Goal: Task Accomplishment & Management: Manage account settings

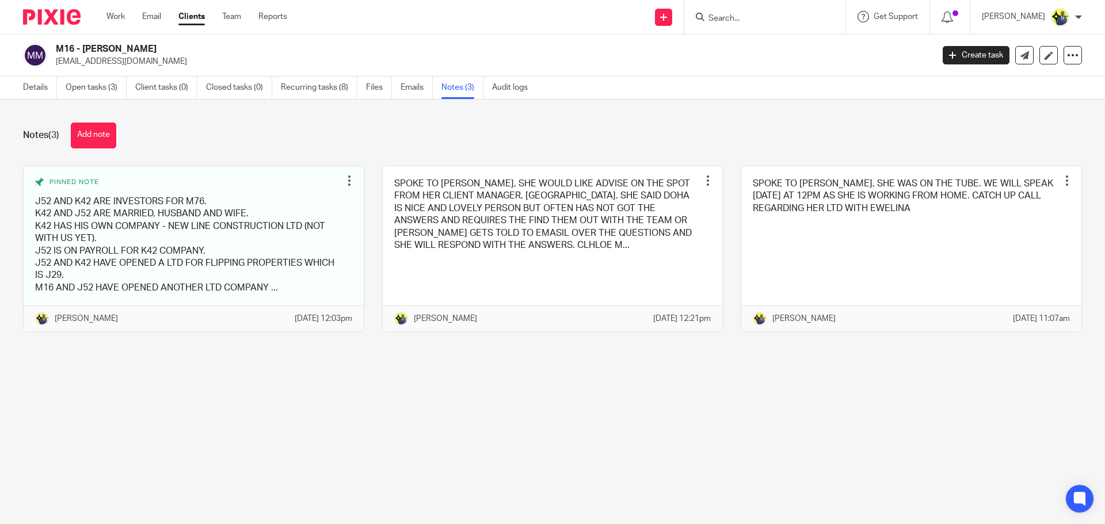
click at [761, 15] on input "Search" at bounding box center [759, 19] width 104 height 10
type input "NARDI"
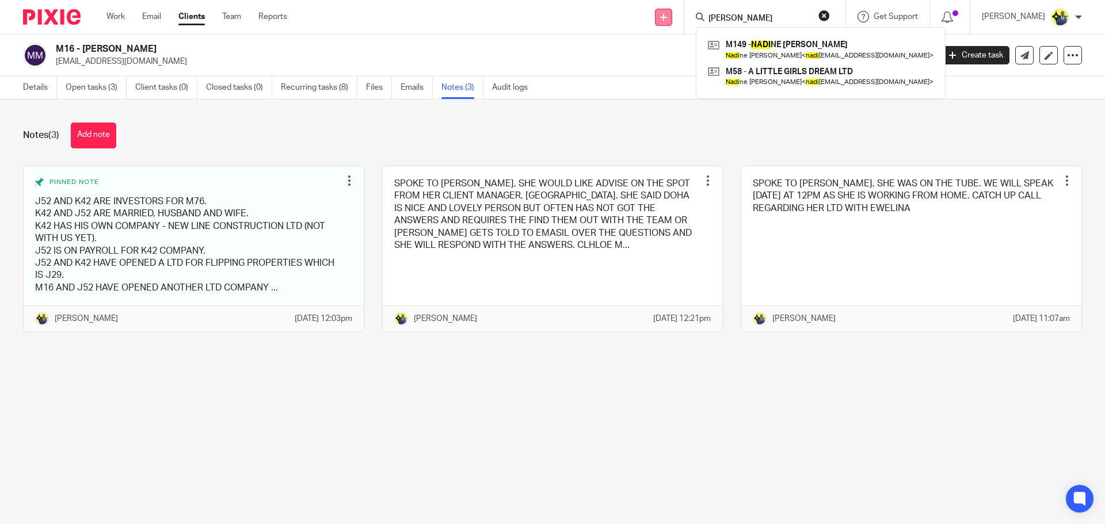
drag, startPoint x: 785, startPoint y: 15, endPoint x: 673, endPoint y: 20, distance: 112.4
click at [673, 20] on div "Send new email Create task Add client Request signature NARDI M149 - NADI NE MI…" at bounding box center [704, 17] width 801 height 34
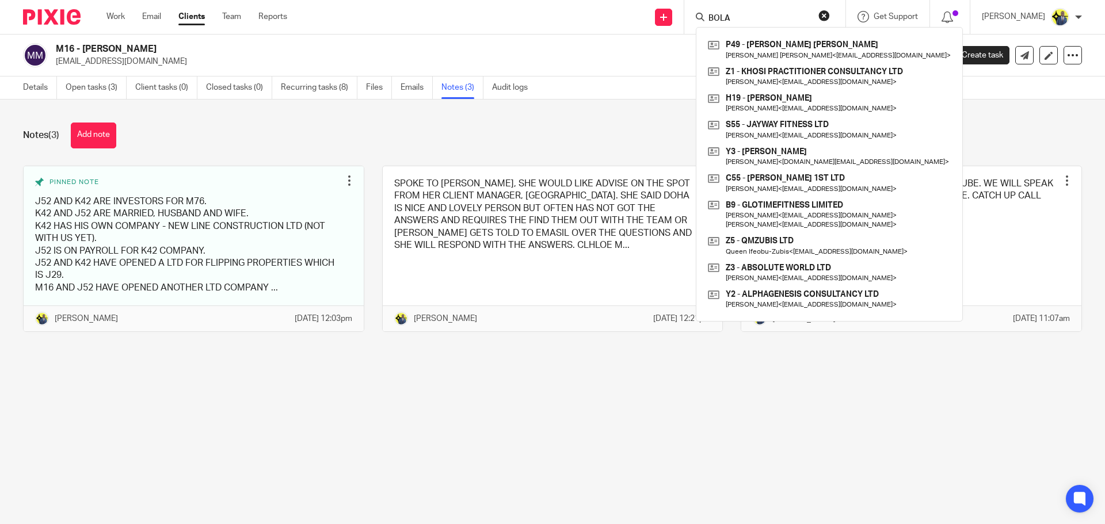
type input "BOLA"
click at [243, 136] on div "Notes (3) Add note" at bounding box center [552, 136] width 1059 height 26
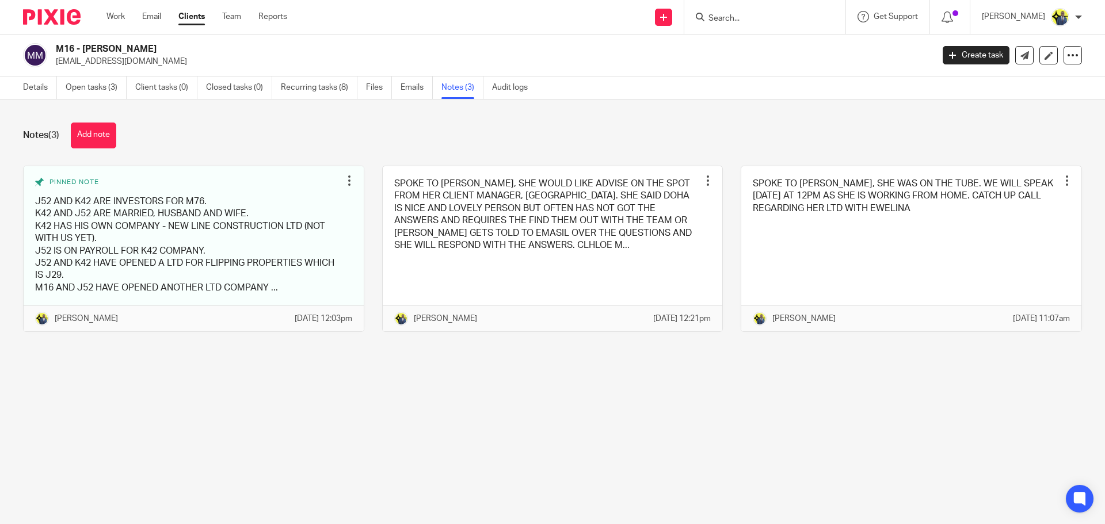
click at [188, 18] on link "Clients" at bounding box center [191, 17] width 26 height 12
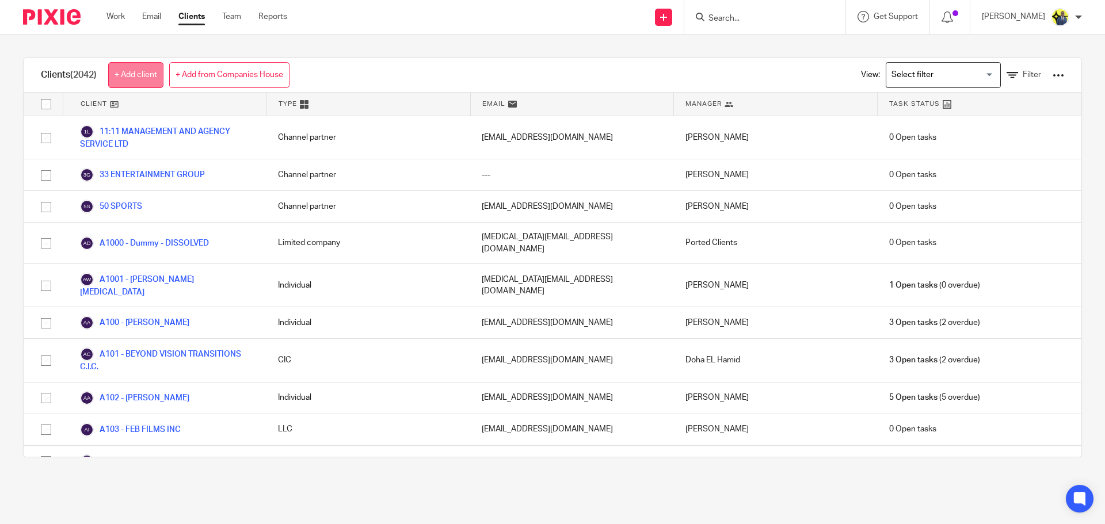
click at [147, 71] on link "+ Add client" at bounding box center [135, 75] width 55 height 26
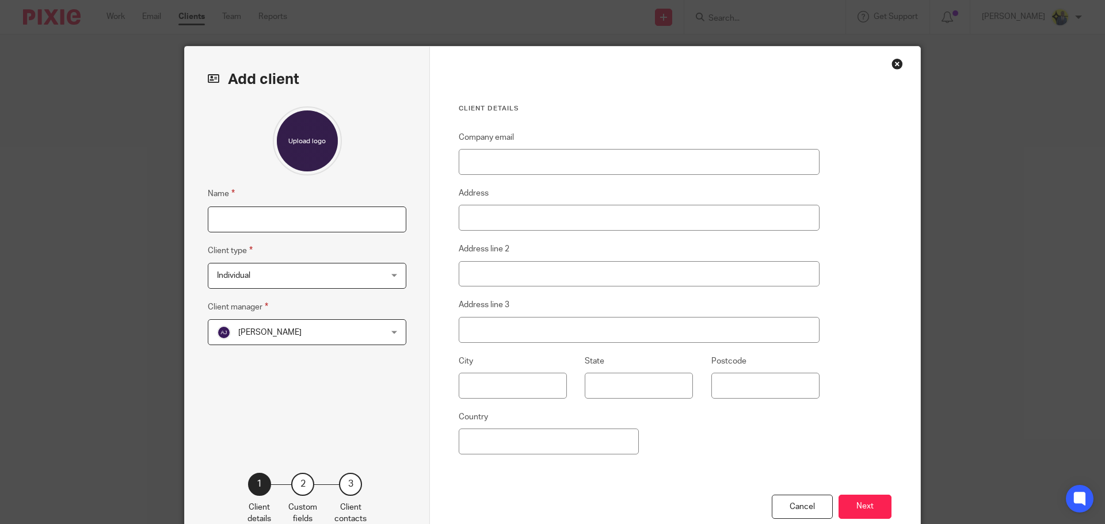
click at [300, 212] on input "Name" at bounding box center [307, 220] width 199 height 26
click at [268, 219] on input "MARAI" at bounding box center [307, 220] width 199 height 26
click at [271, 214] on input "MARAI" at bounding box center [307, 220] width 199 height 26
type input "MARAIM BOLA"
click at [282, 269] on span "Individual" at bounding box center [292, 276] width 151 height 24
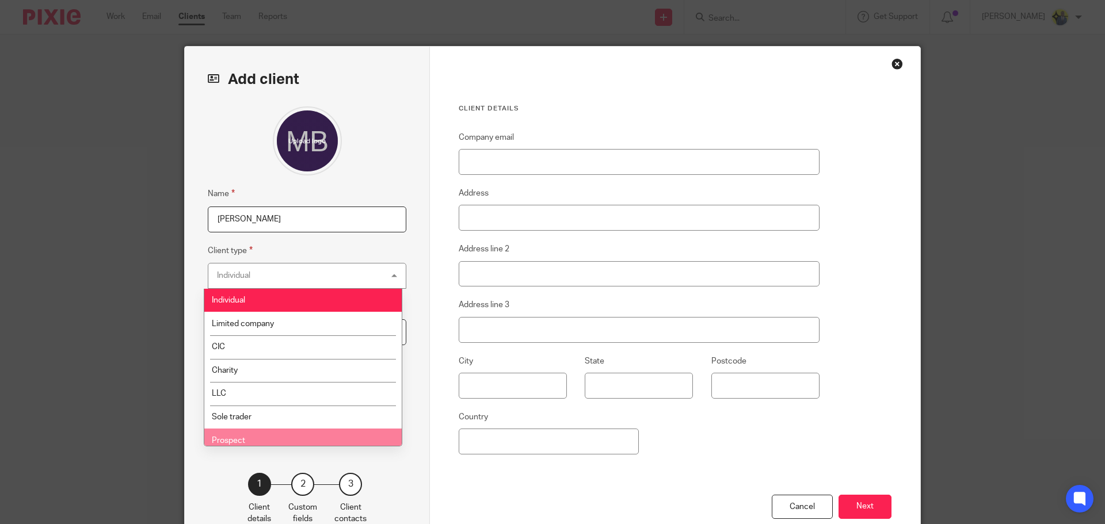
click at [275, 437] on li "Prospect" at bounding box center [302, 441] width 197 height 24
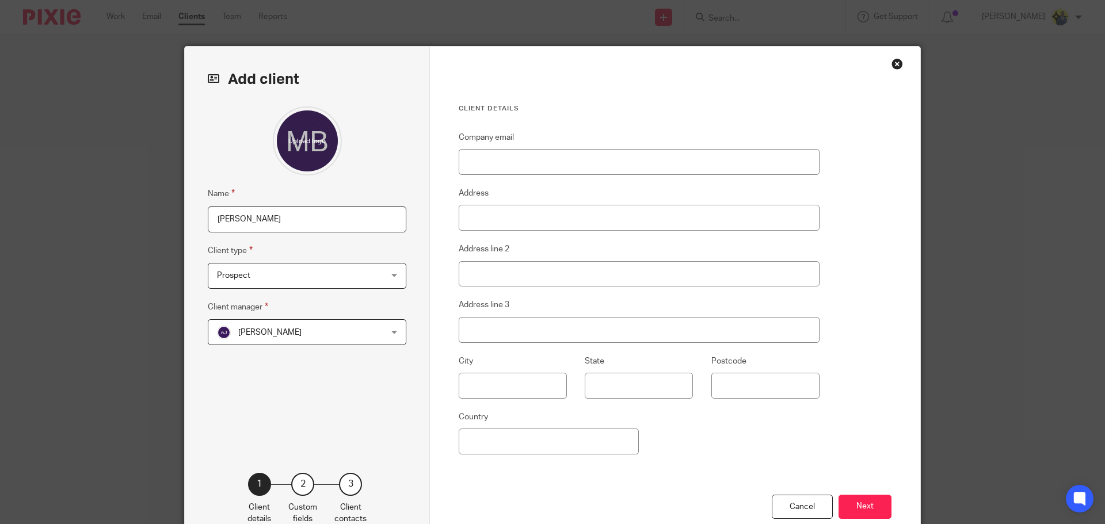
click at [280, 337] on span "[PERSON_NAME]" at bounding box center [292, 332] width 151 height 24
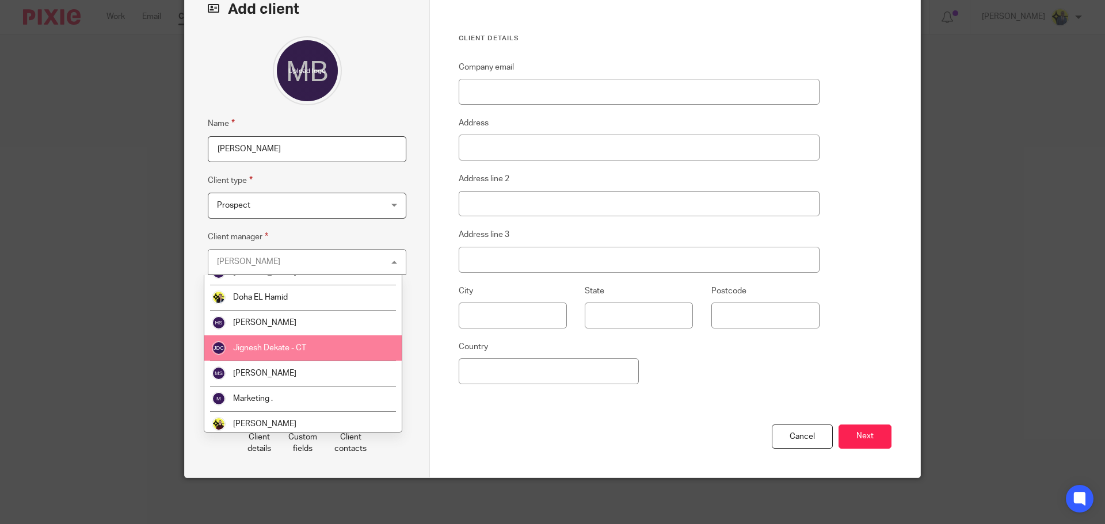
scroll to position [134, 0]
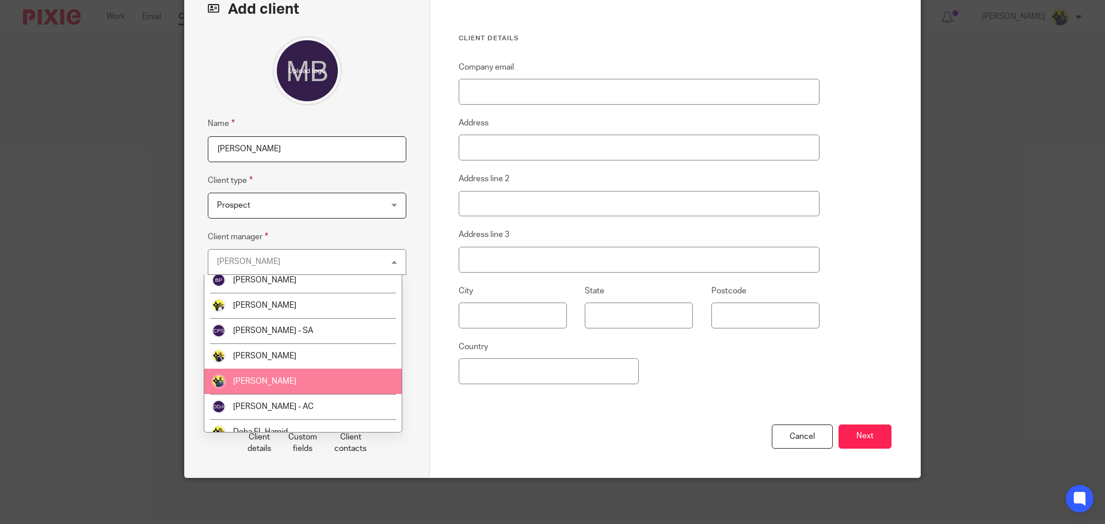
click at [285, 381] on li "[PERSON_NAME]" at bounding box center [302, 381] width 197 height 25
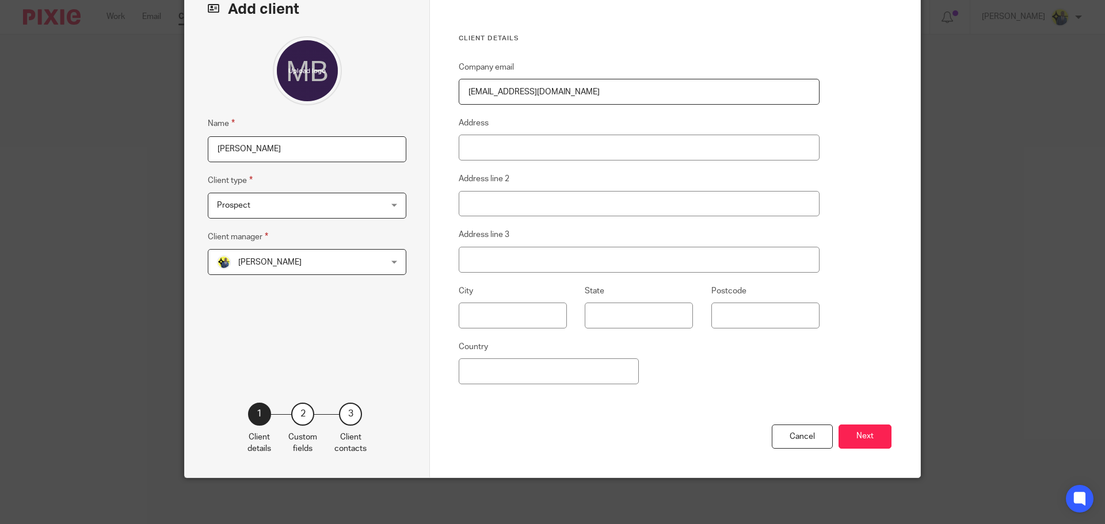
type input "[EMAIL_ADDRESS][DOMAIN_NAME]"
click at [655, 54] on div "Client details Company email mariabola@hotmail.co.uk Address Address line 2 Add…" at bounding box center [639, 229] width 361 height 391
click at [854, 428] on button "Next" at bounding box center [865, 437] width 53 height 25
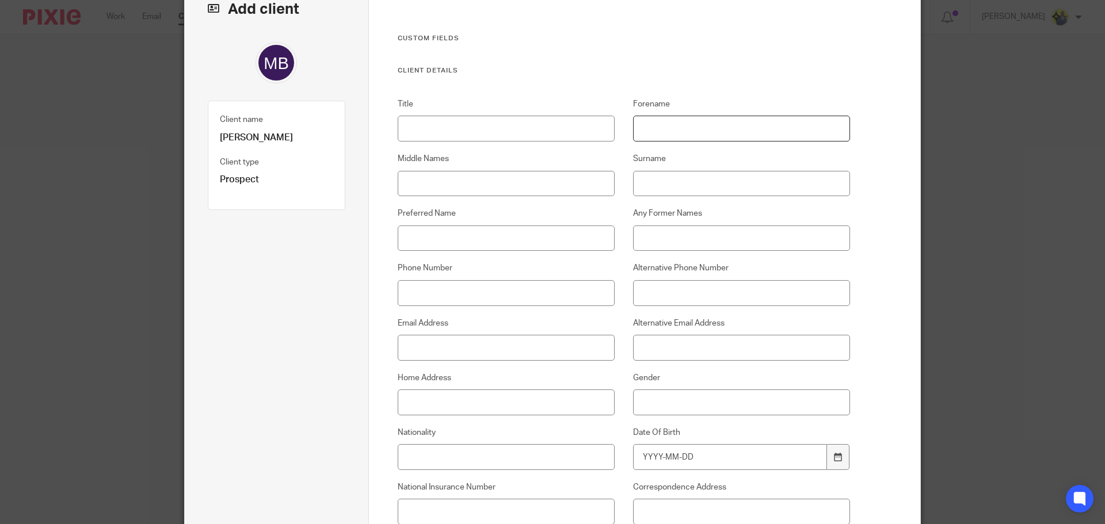
click at [649, 130] on input "Forename" at bounding box center [742, 129] width 218 height 26
type input "MARAIM"
click at [671, 184] on input "Surname" at bounding box center [742, 184] width 218 height 26
type input "BOLA"
click at [420, 292] on input "Phone Number" at bounding box center [507, 293] width 218 height 26
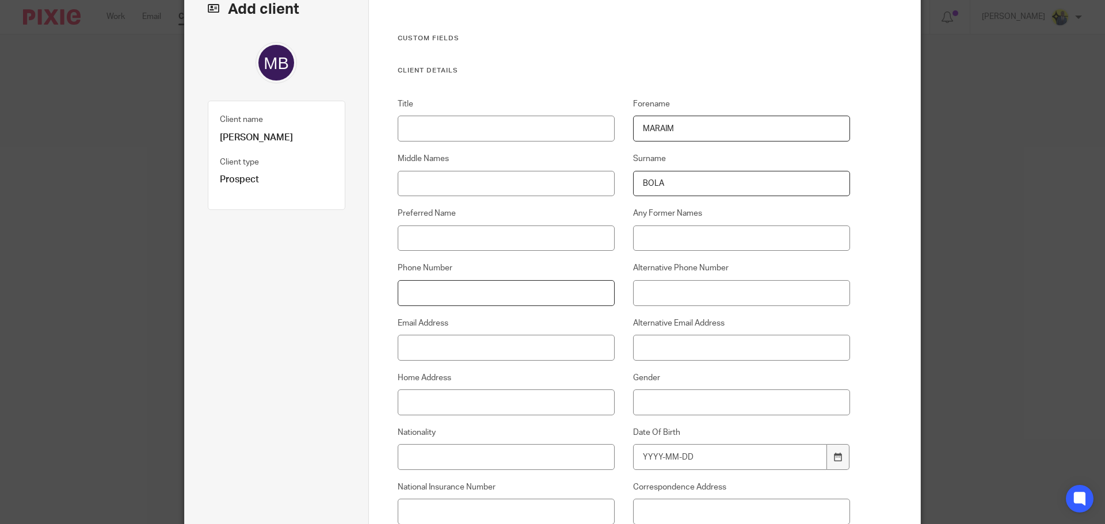
click at [416, 285] on input "Phone Number" at bounding box center [507, 293] width 218 height 26
paste input "07702832236"
type input "07702 832 236"
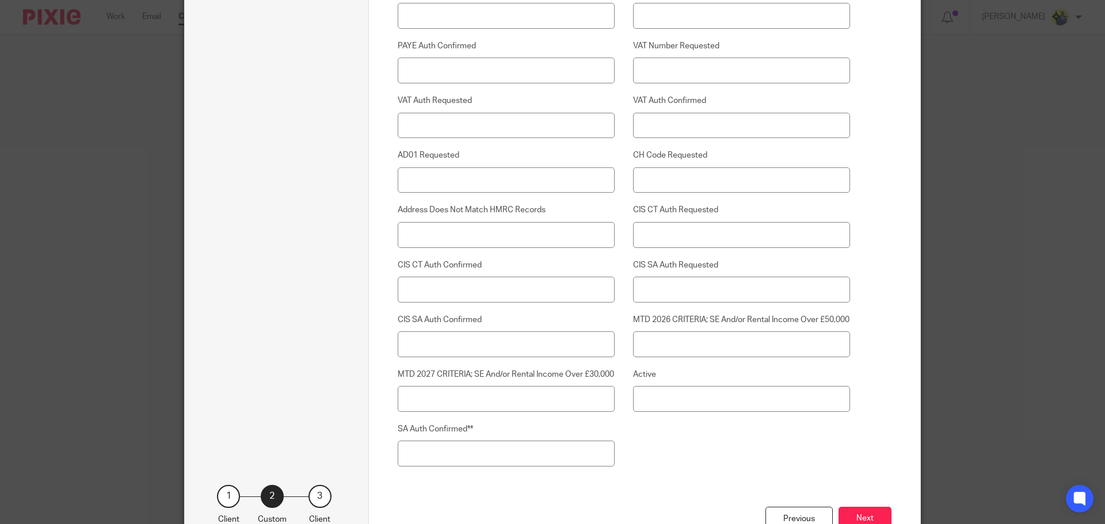
scroll to position [2988, 0]
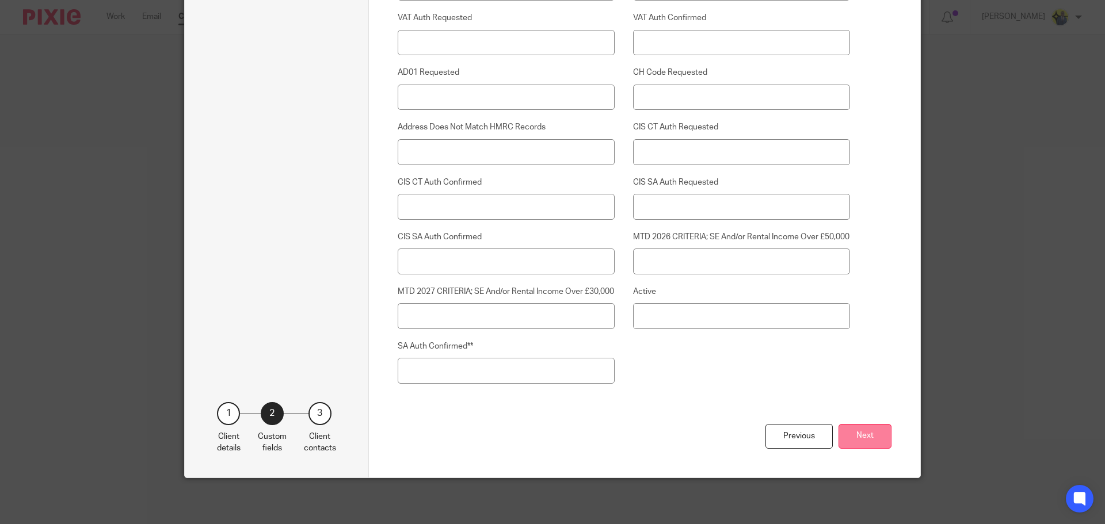
click at [873, 435] on button "Next" at bounding box center [865, 436] width 53 height 25
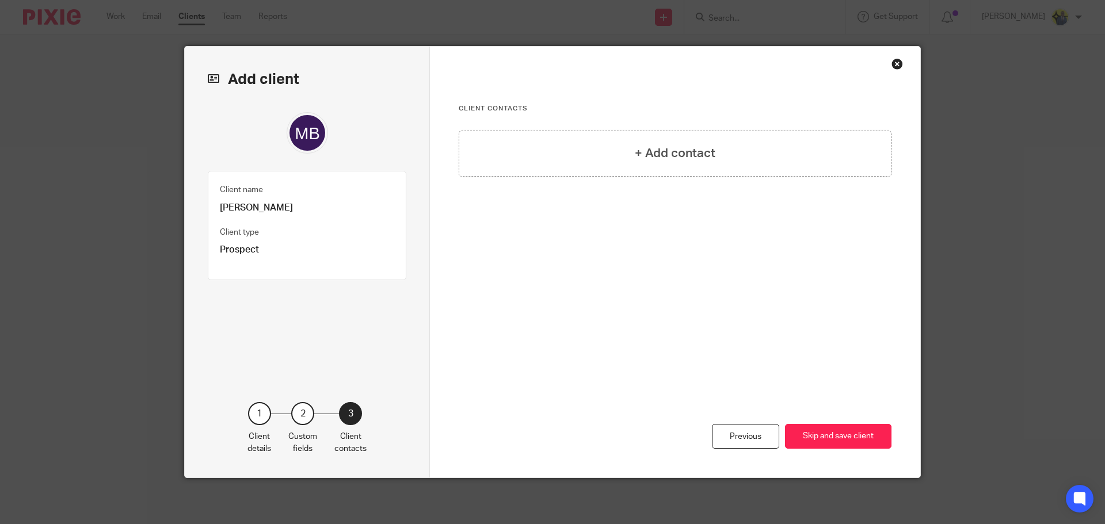
scroll to position [0, 0]
click at [848, 435] on button "Skip and save client" at bounding box center [838, 436] width 106 height 25
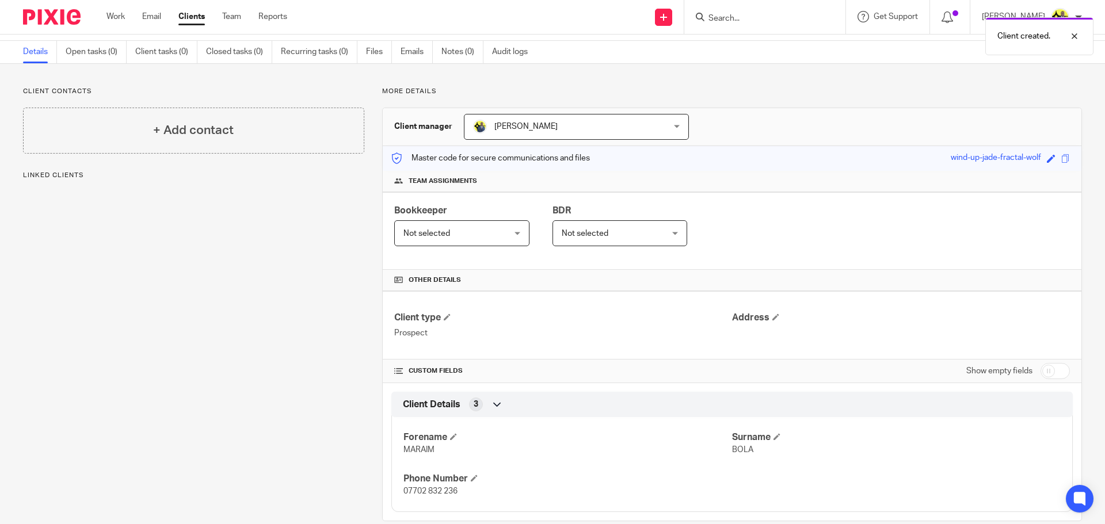
scroll to position [56, 0]
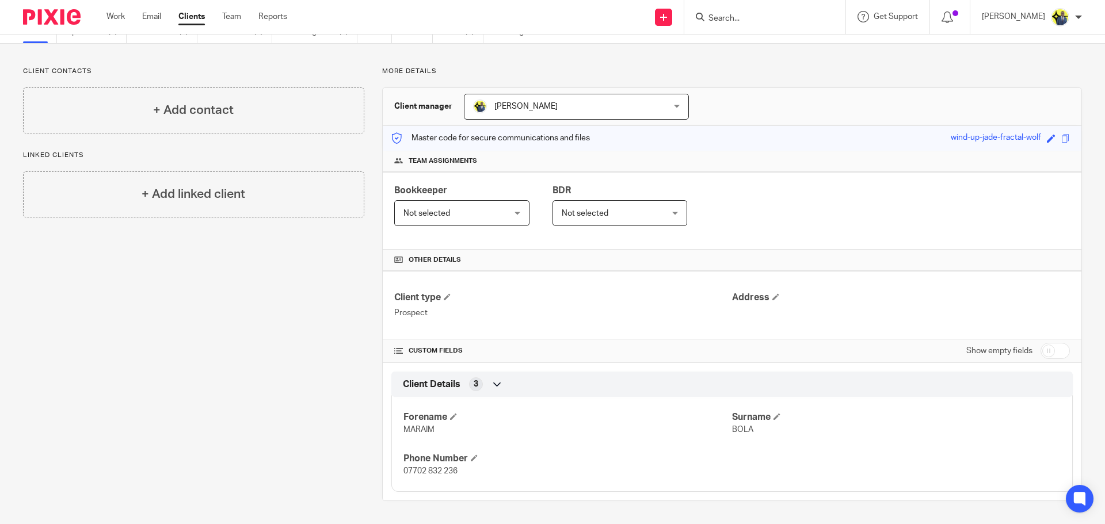
click at [608, 111] on span "[PERSON_NAME]" at bounding box center [559, 106] width 173 height 24
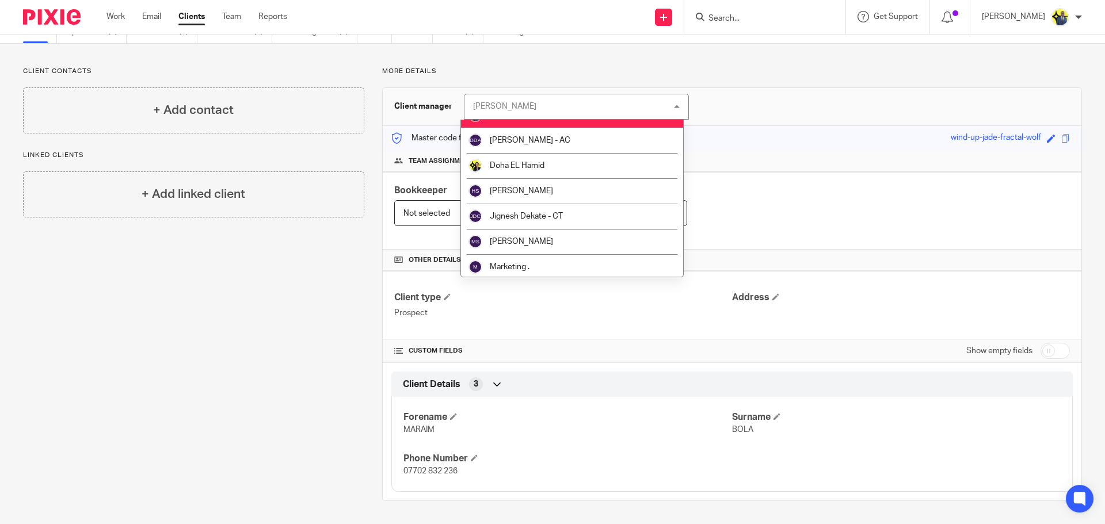
scroll to position [269, 0]
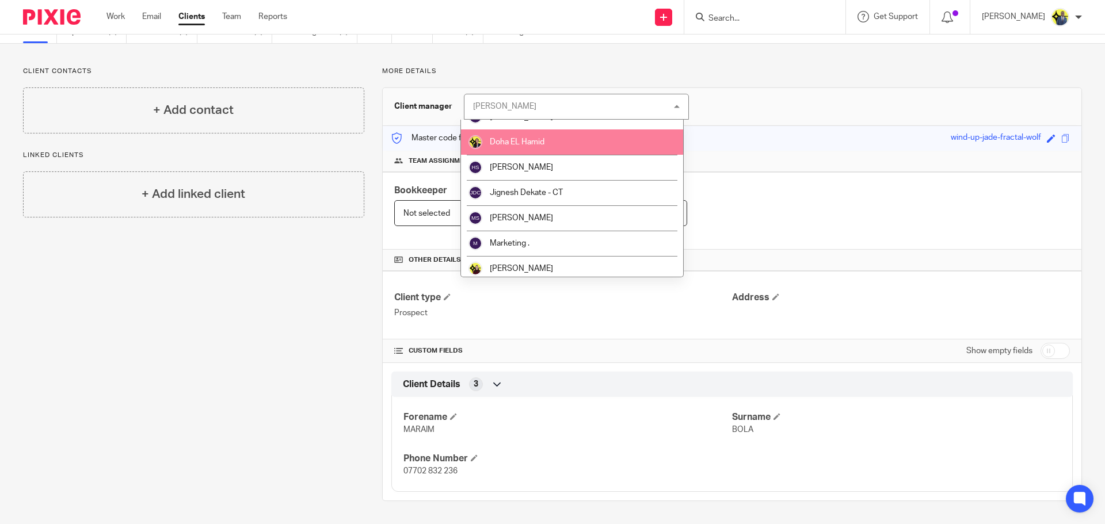
click at [536, 143] on span "Doha EL Hamid" at bounding box center [517, 142] width 55 height 8
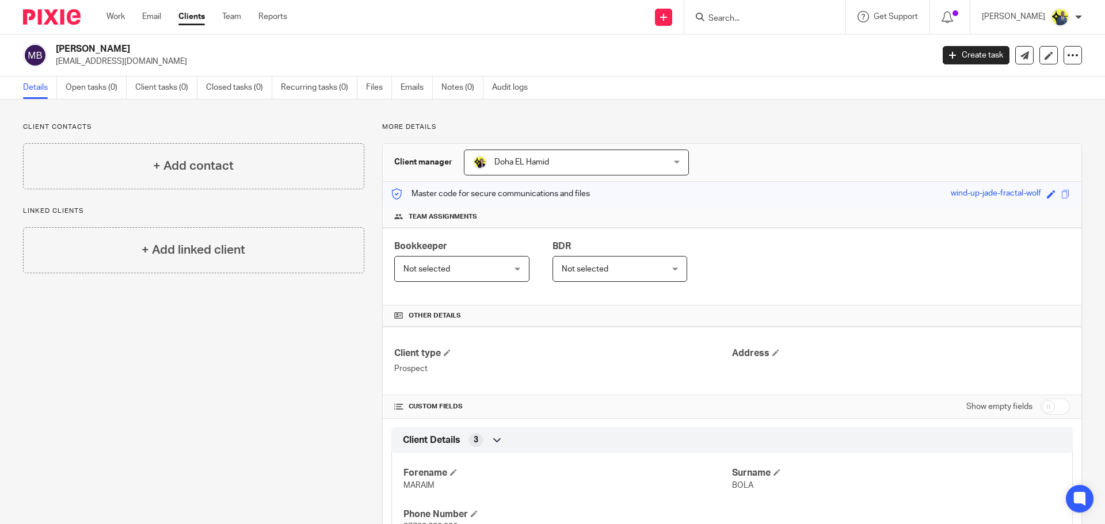
click at [508, 154] on span "Doha EL Hamid" at bounding box center [559, 162] width 173 height 24
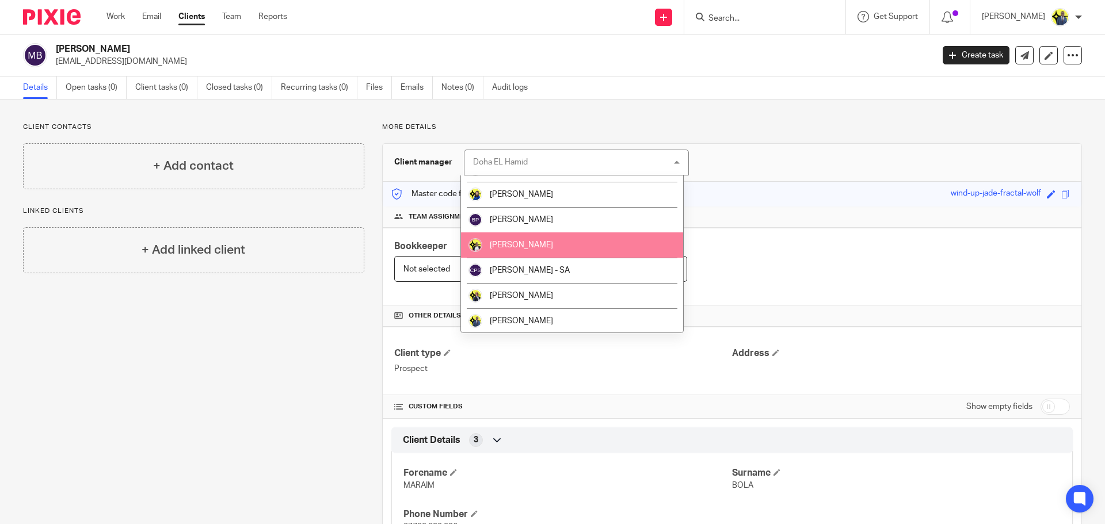
scroll to position [134, 0]
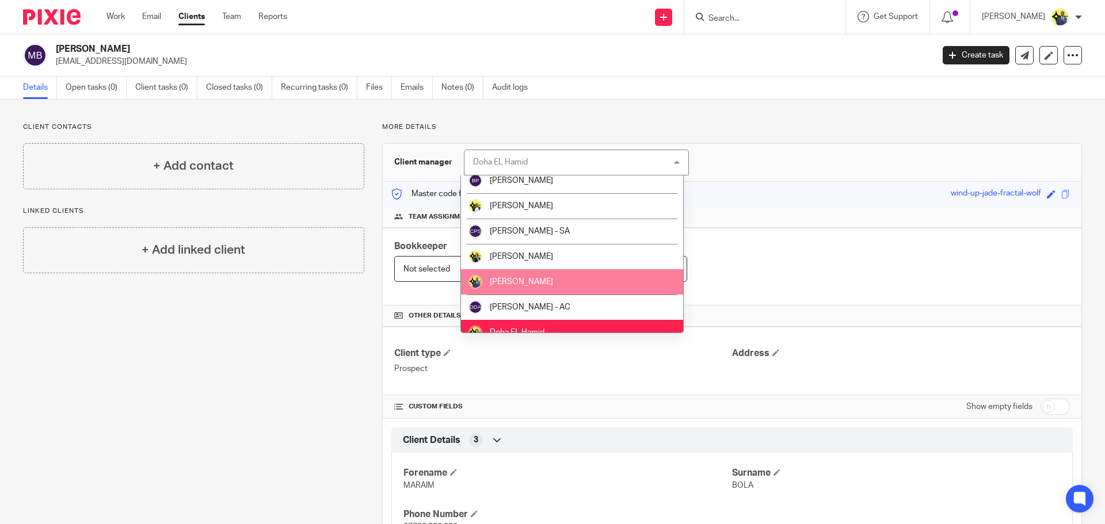
click at [513, 281] on span "[PERSON_NAME]" at bounding box center [521, 282] width 63 height 8
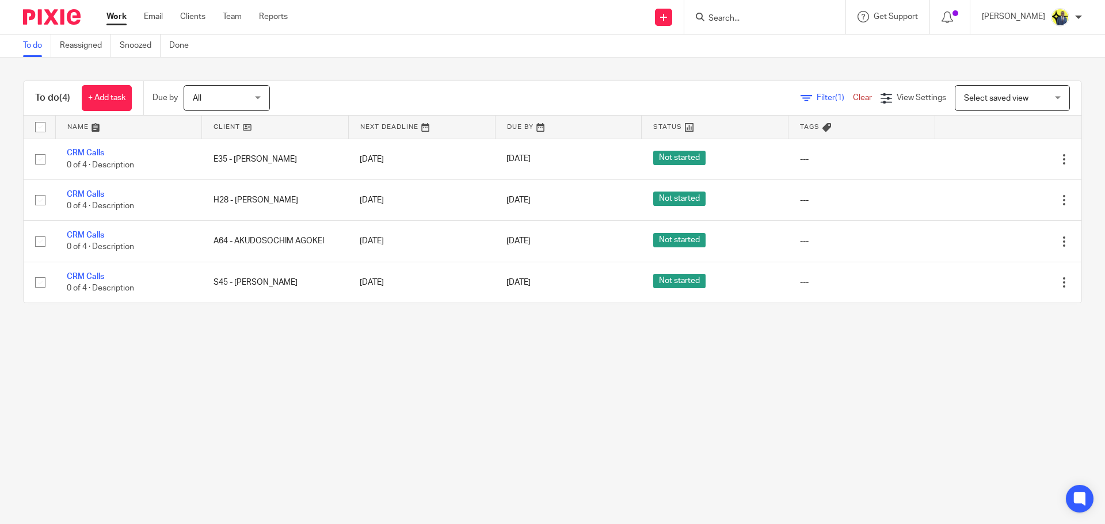
click at [787, 22] on input "Search" at bounding box center [759, 19] width 104 height 10
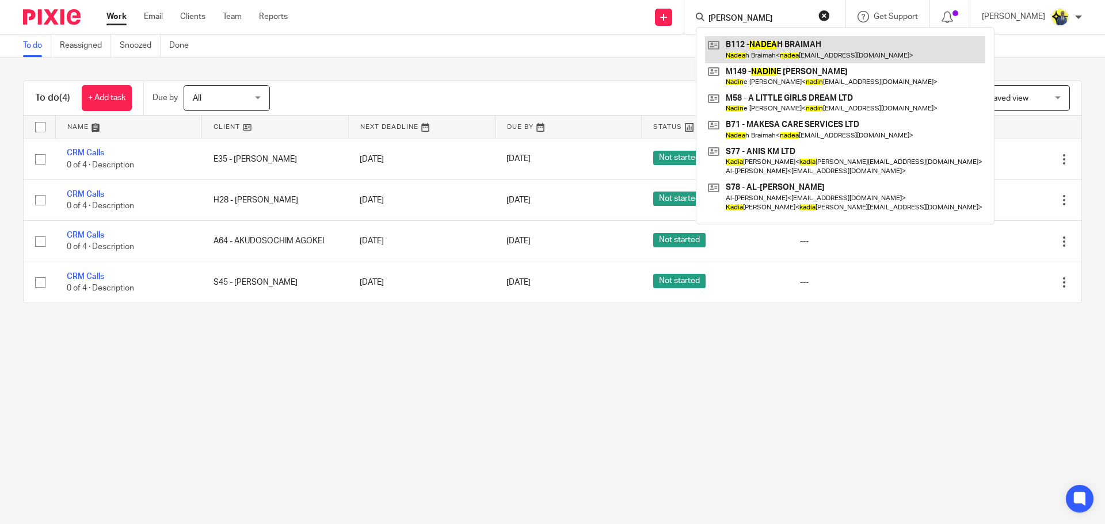
type input "[PERSON_NAME]"
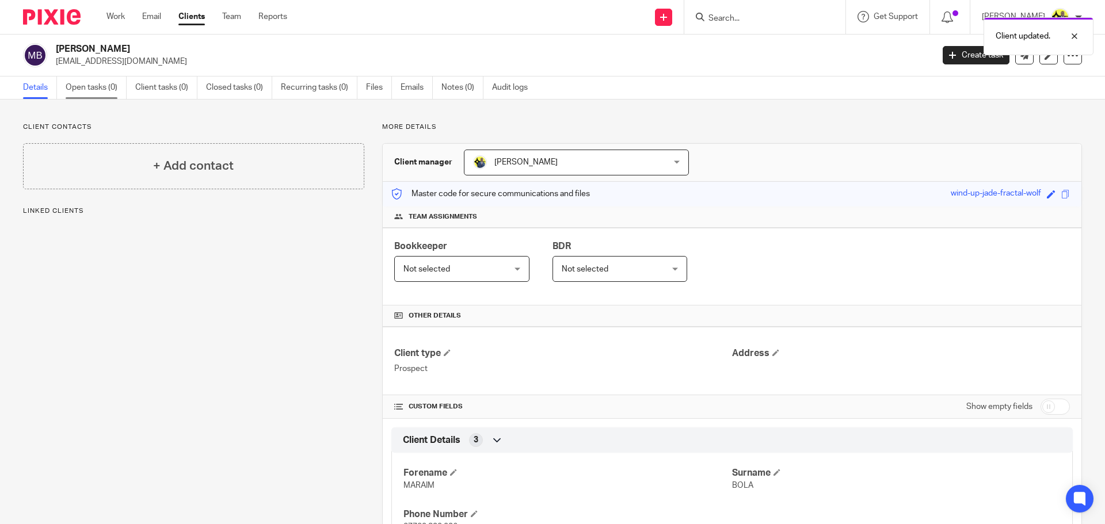
click at [85, 82] on link "Open tasks (0)" at bounding box center [96, 88] width 61 height 22
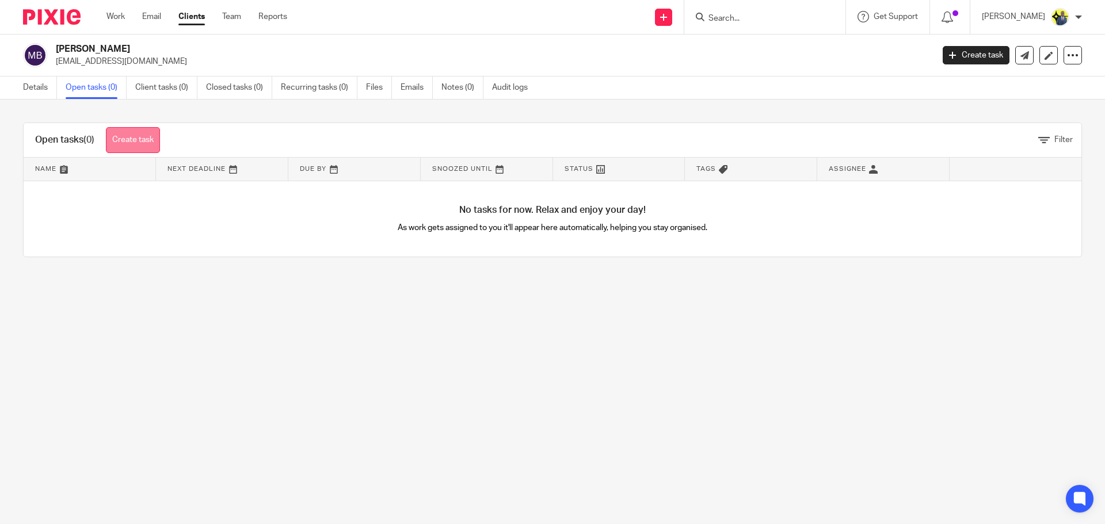
click at [146, 132] on link "Create task" at bounding box center [133, 140] width 54 height 26
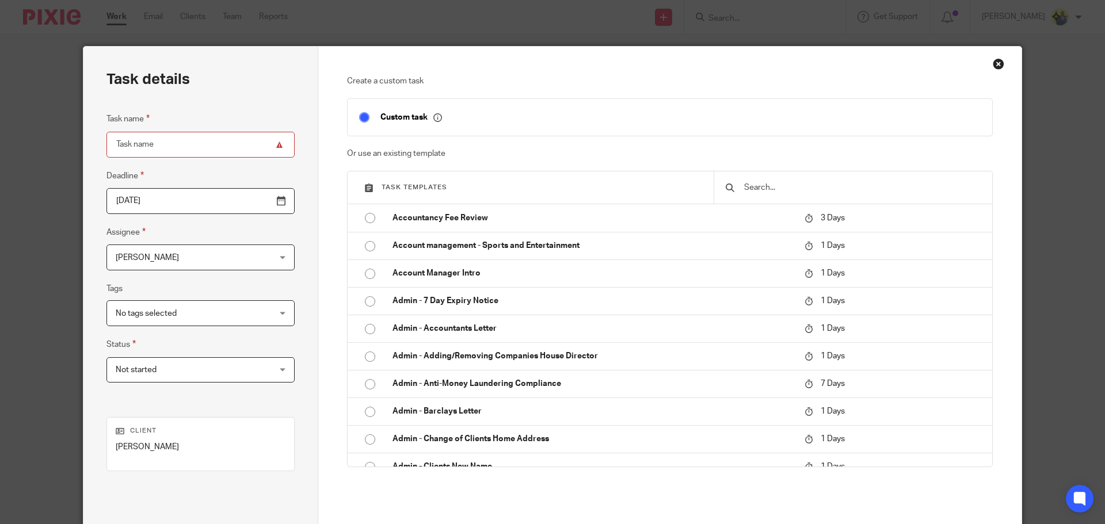
click at [755, 185] on input "text" at bounding box center [862, 187] width 238 height 13
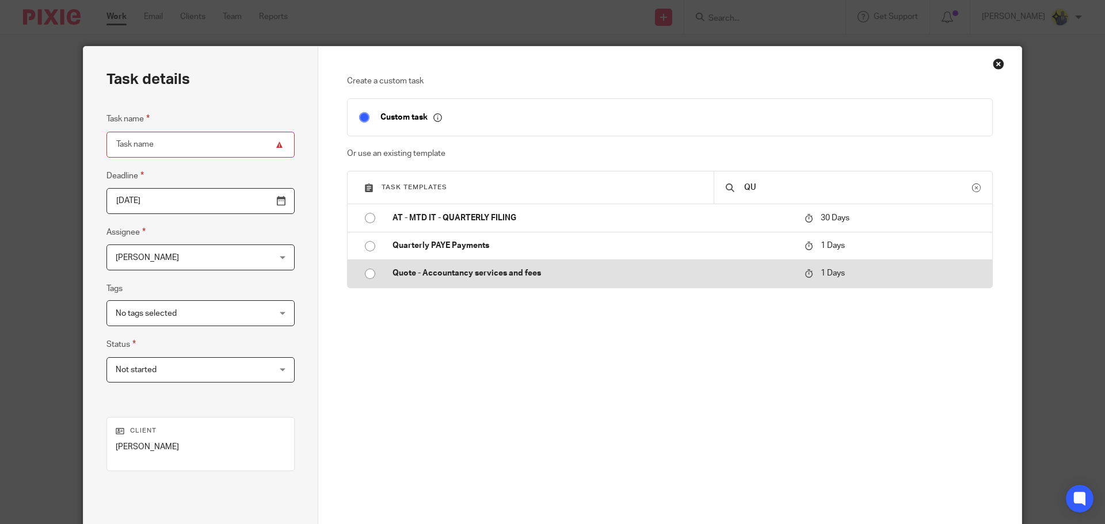
type input "QU"
click at [416, 274] on p "Quote - Accountancy services and fees" at bounding box center [593, 274] width 401 height 12
type input "2025-09-20"
type input "Quote - Accountancy services and fees"
checkbox input "false"
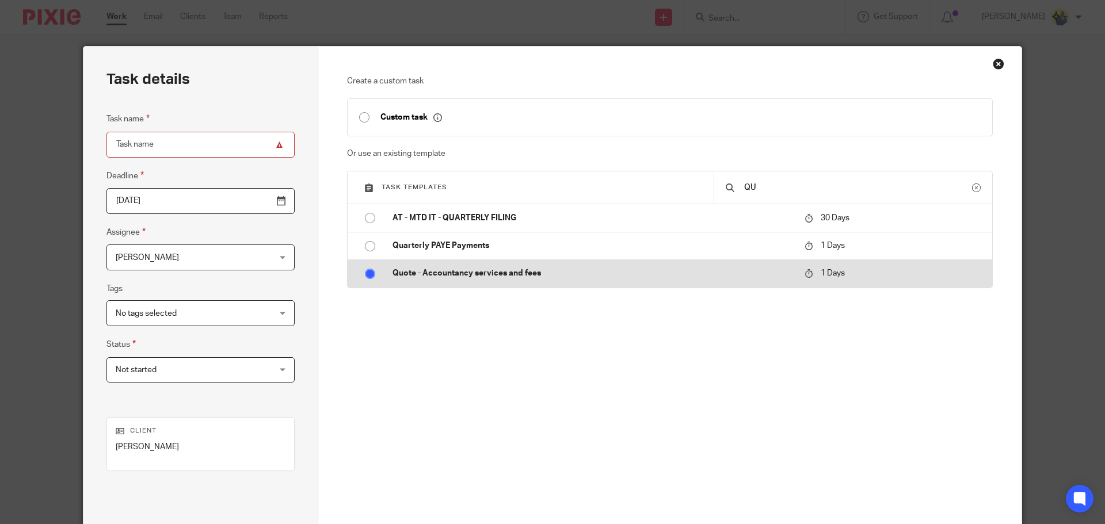
radio input "true"
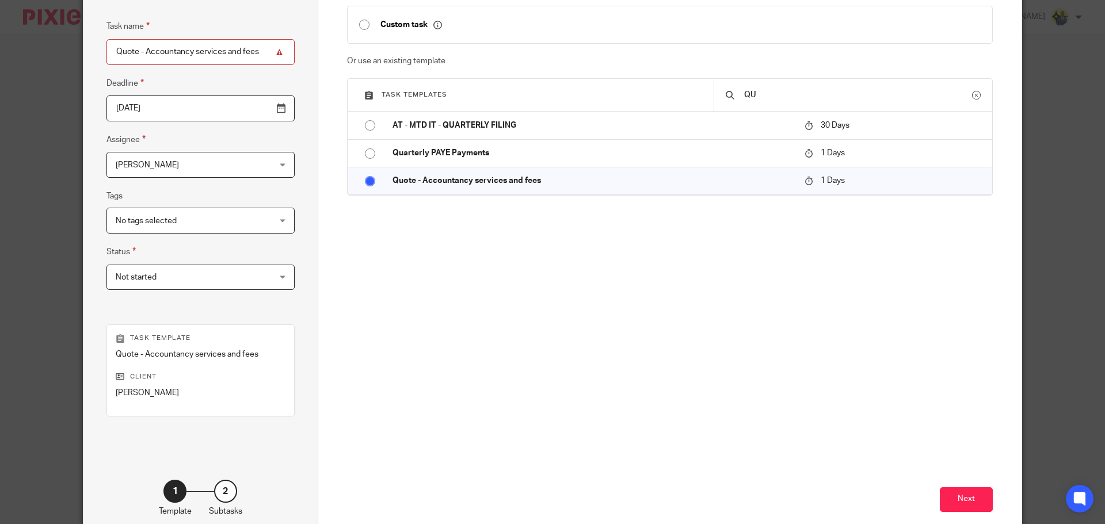
scroll to position [134, 0]
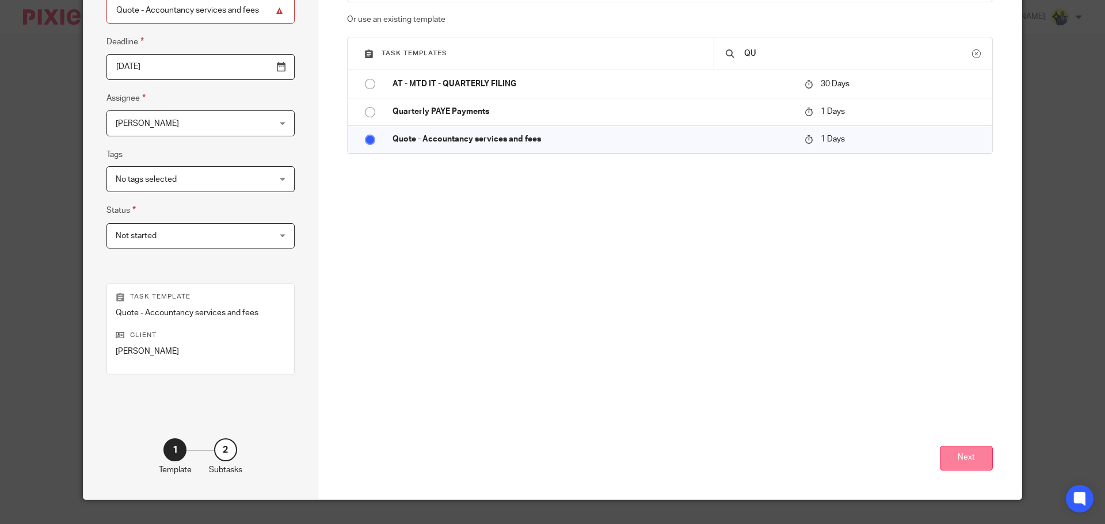
click at [959, 450] on button "Next" at bounding box center [966, 458] width 53 height 25
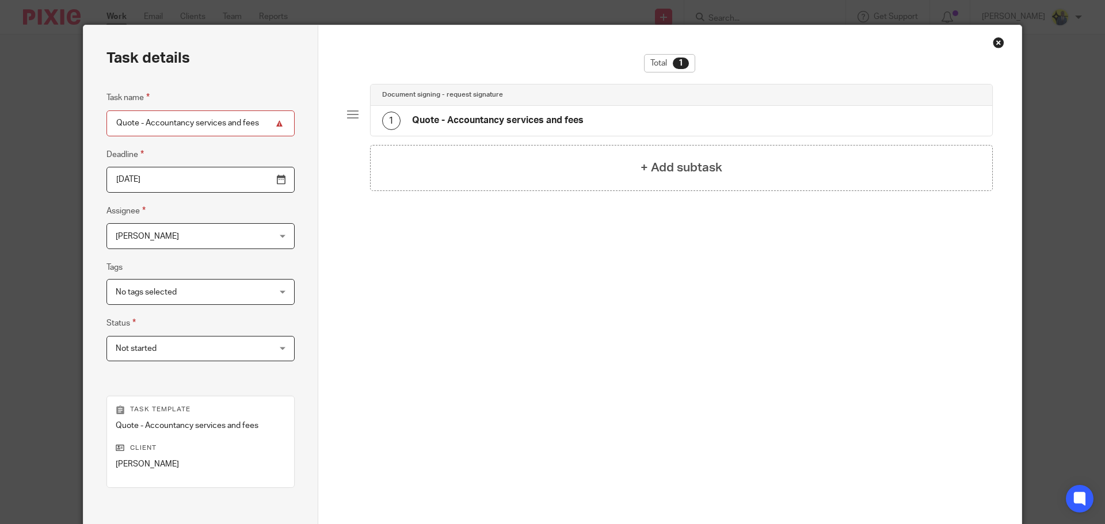
scroll to position [0, 0]
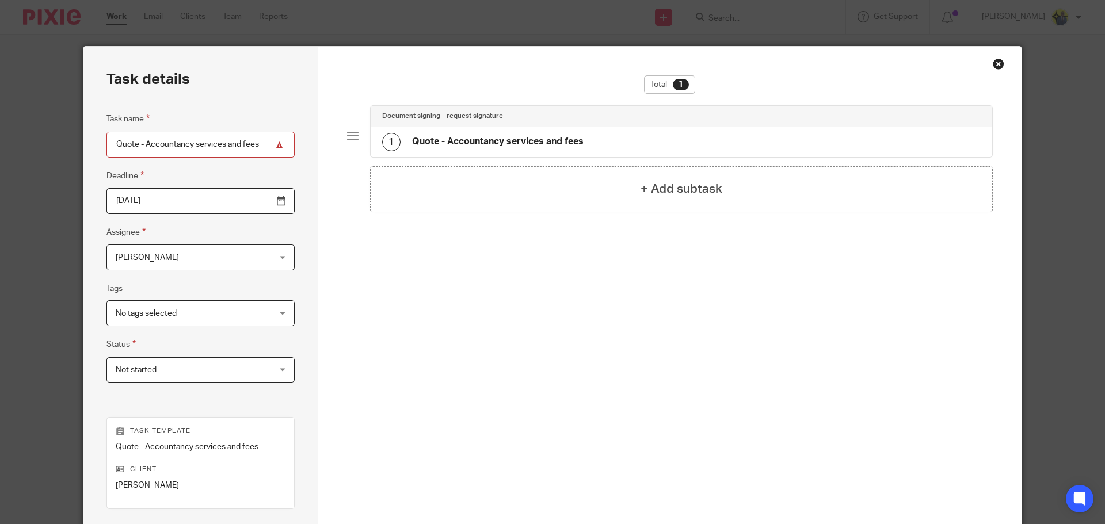
click at [540, 147] on h4 "Quote - Accountancy services and fees" at bounding box center [498, 142] width 172 height 12
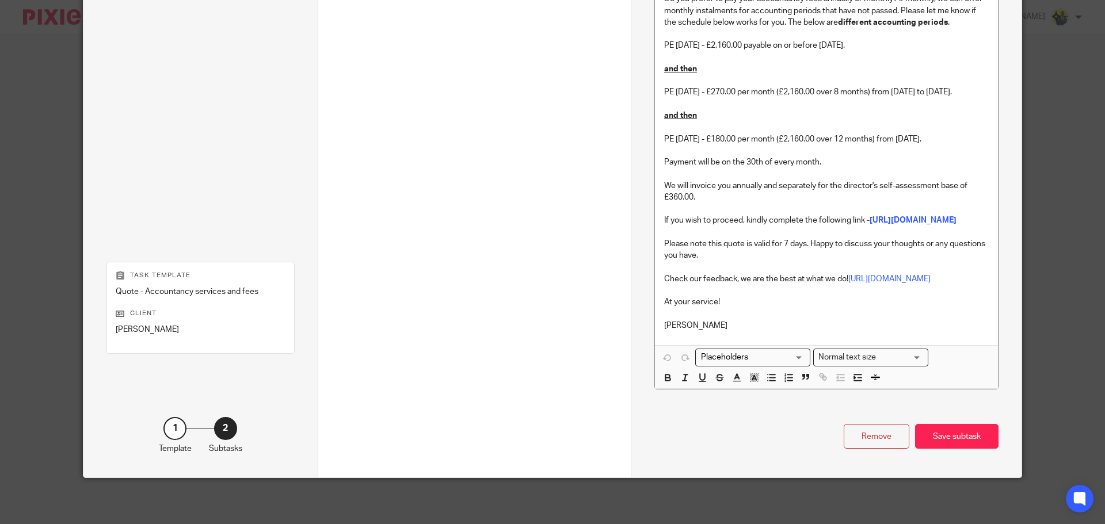
scroll to position [1340, 0]
drag, startPoint x: 724, startPoint y: 319, endPoint x: 716, endPoint y: 305, distance: 16.0
click at [712, 324] on p "[PERSON_NAME]" at bounding box center [826, 326] width 325 height 12
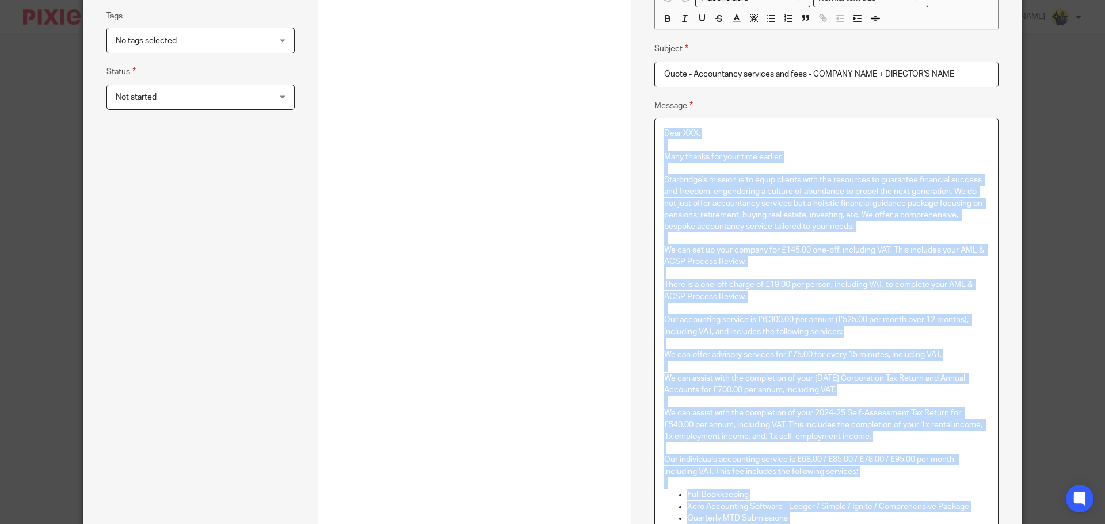
scroll to position [0, 0]
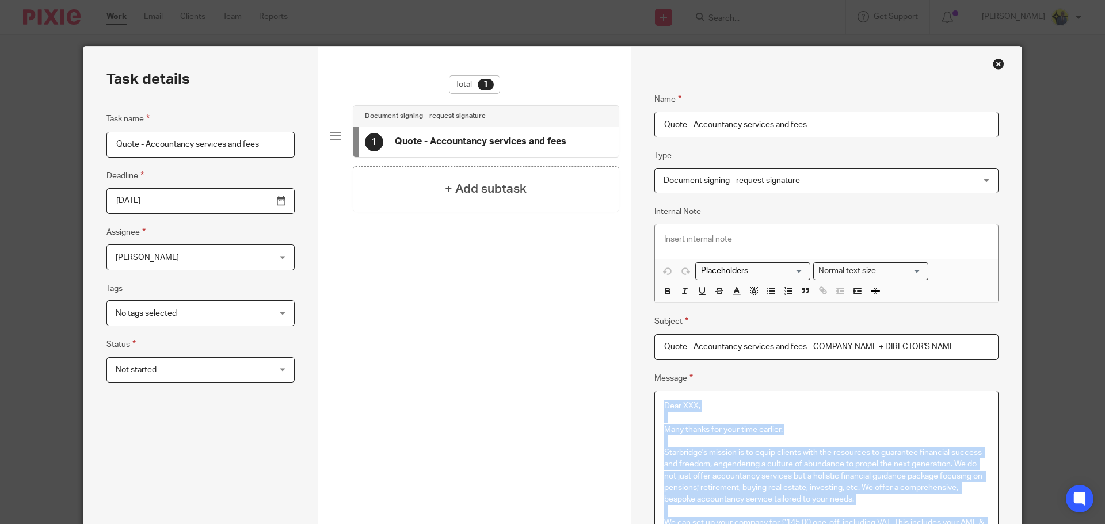
drag, startPoint x: 712, startPoint y: 324, endPoint x: 606, endPoint y: -37, distance: 376.1
click at [606, 0] on html "Work Email Clients Team Reports Work Email Clients Team Reports Settings Send n…" at bounding box center [552, 262] width 1105 height 524
copy div "Dear XXX, Many thanks for your time earlier. Starbridge's mission is to equip c…"
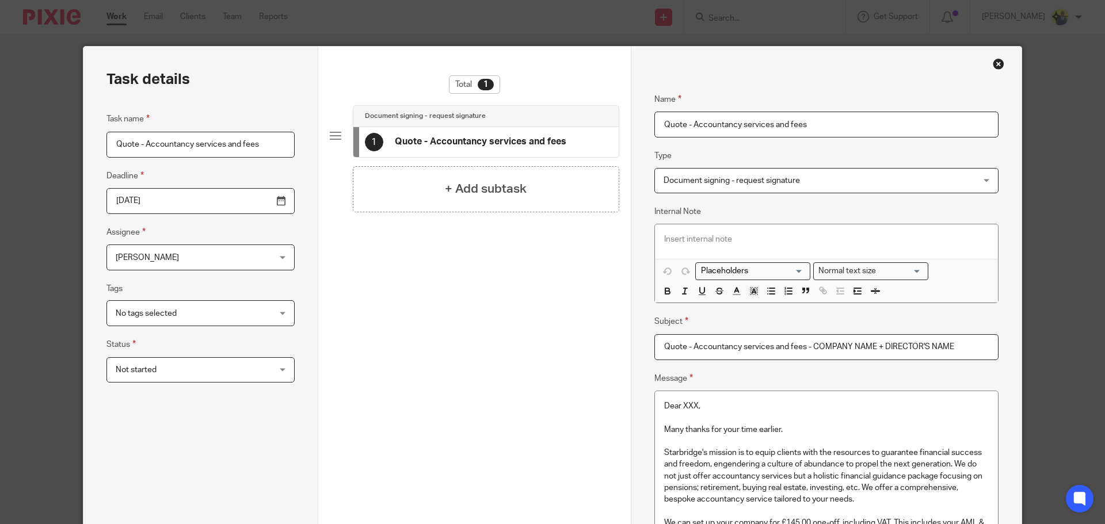
click at [803, 340] on input "Quote - Accountancy services and fees - COMPANY NAME + DIRECTOR'S NAME" at bounding box center [826, 347] width 344 height 26
click at [797, 351] on input "Quote - Accountancy services and fees - COMPANY NAME + DIRECTOR'S NAME" at bounding box center [826, 347] width 344 height 26
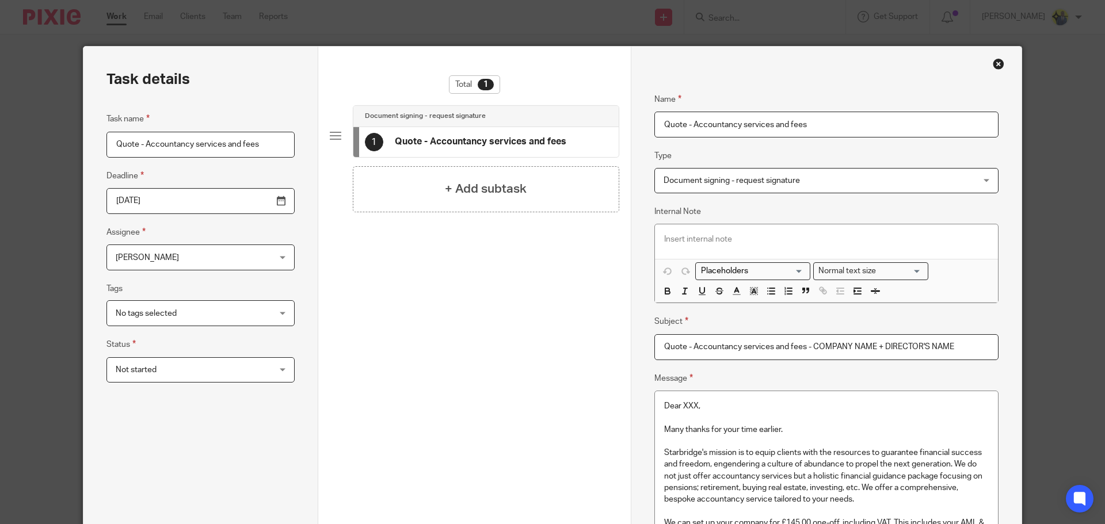
click at [994, 66] on div "Close this dialog window" at bounding box center [999, 64] width 12 height 12
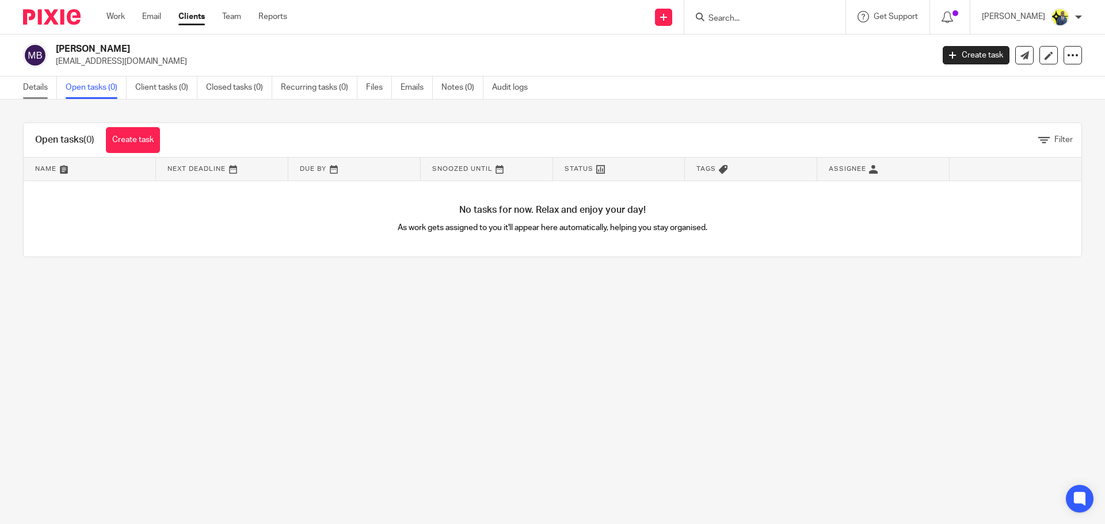
click at [35, 82] on link "Details" at bounding box center [40, 88] width 34 height 22
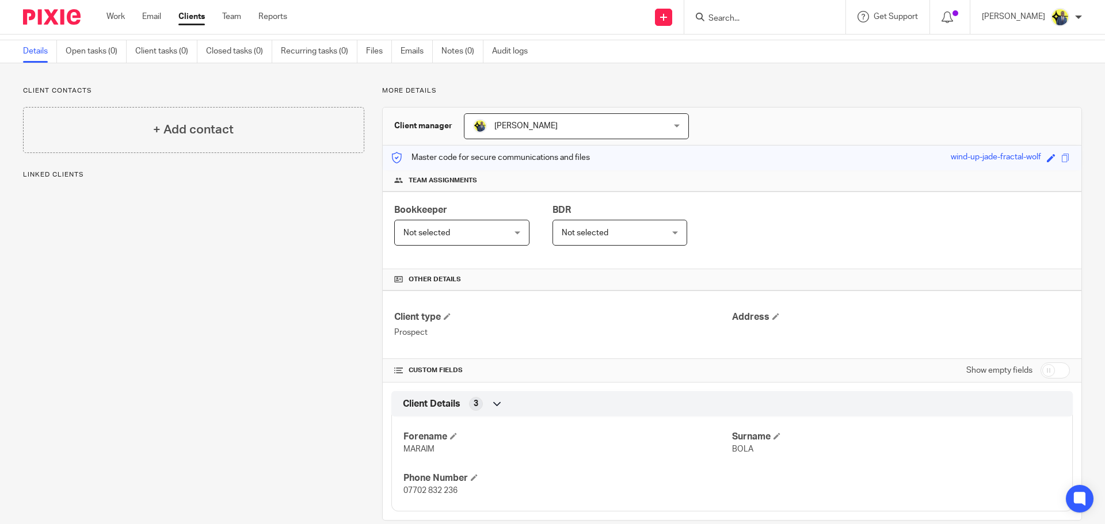
scroll to position [56, 0]
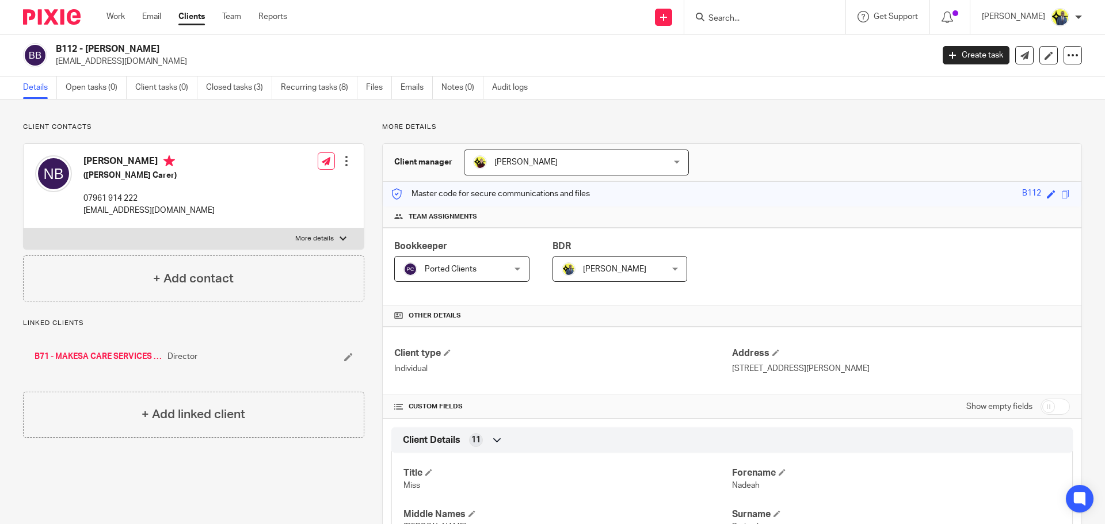
click at [79, 357] on link "B71 - MAKESA CARE SERVICES LTD" at bounding box center [98, 357] width 127 height 12
drag, startPoint x: 216, startPoint y: 51, endPoint x: 79, endPoint y: 40, distance: 137.4
click at [79, 40] on div "B71 - MAKESA CARE SERVICES LTD [EMAIL_ADDRESS][DOMAIN_NAME] Create task Update …" at bounding box center [552, 56] width 1105 height 42
copy h2 "MAKESA CARE SERVICES LTD"
click at [785, 20] on input "Search" at bounding box center [759, 19] width 104 height 10
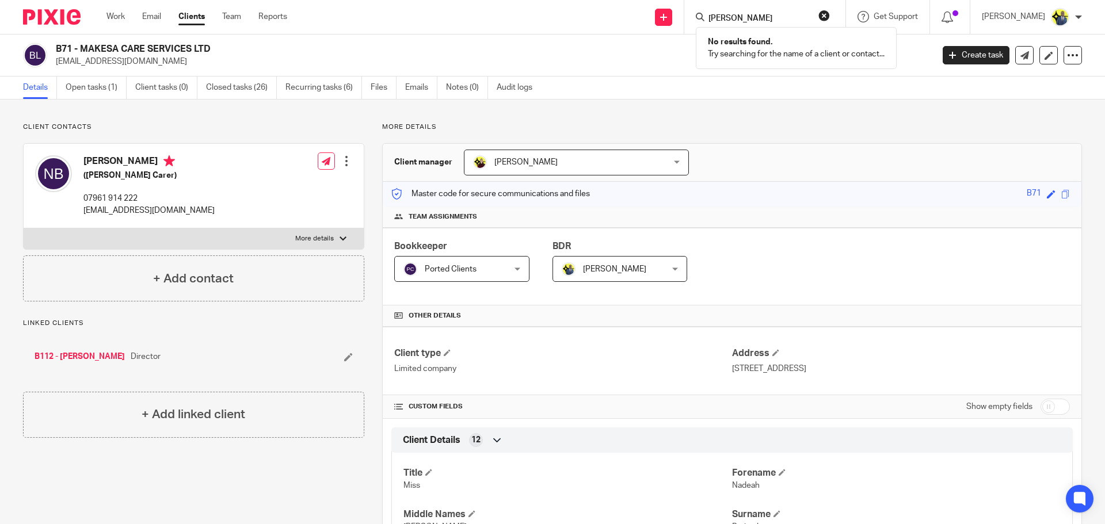
type input "NED"
click at [846, 13] on div "NED No results found. Try searching for the name of a client or contact..." at bounding box center [764, 17] width 161 height 34
click at [830, 10] on button "reset" at bounding box center [824, 16] width 12 height 12
click at [777, 13] on form at bounding box center [768, 17] width 123 height 14
click at [745, 20] on input "Search" at bounding box center [759, 19] width 104 height 10
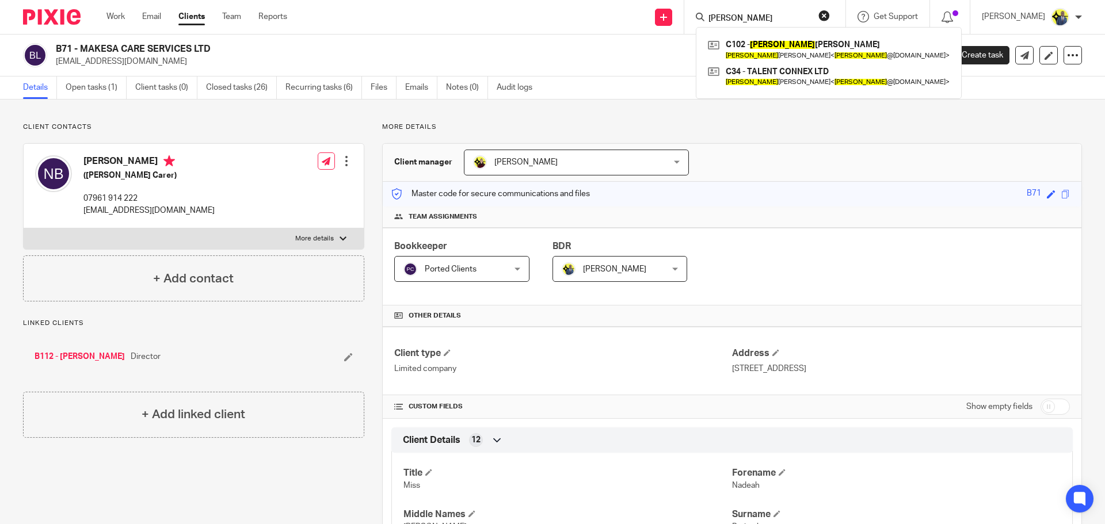
drag, startPoint x: 772, startPoint y: 17, endPoint x: 708, endPoint y: 9, distance: 64.3
click at [708, 9] on div "DWAYNE C102 - WAYNE CAMPBELL Wayne Campbell-Powell < wayne @talentconnex.co.uk …" at bounding box center [764, 17] width 161 height 34
type input "DWAYNE"
click at [830, 10] on button "reset" at bounding box center [824, 16] width 12 height 12
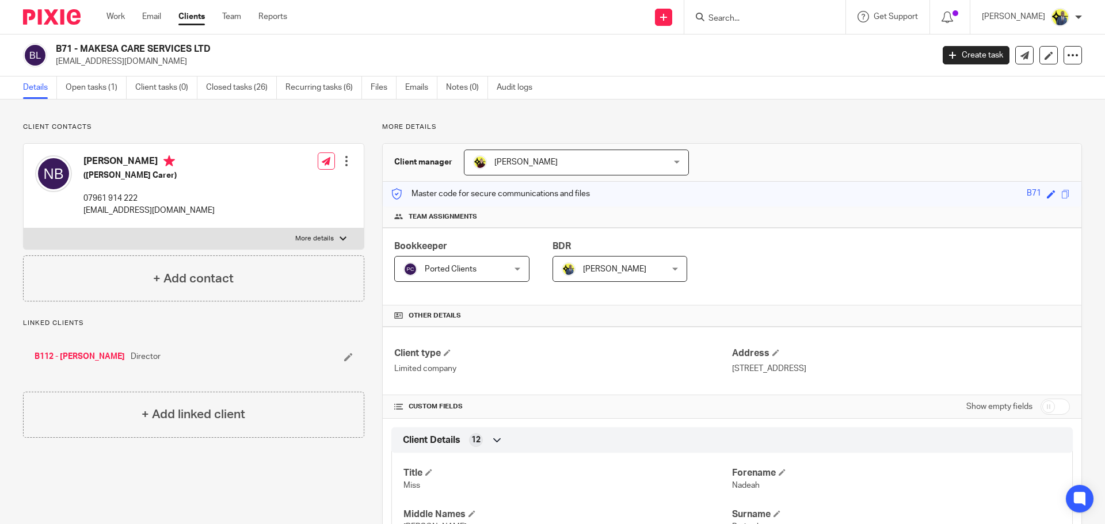
click at [779, 17] on input "Search" at bounding box center [759, 19] width 104 height 10
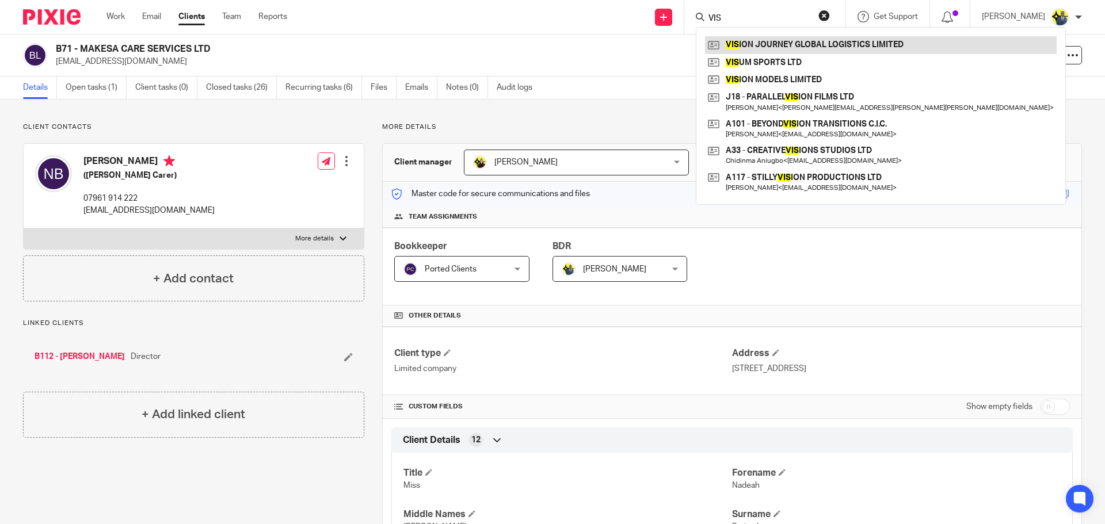
type input "VIS"
click at [788, 49] on link at bounding box center [881, 44] width 352 height 17
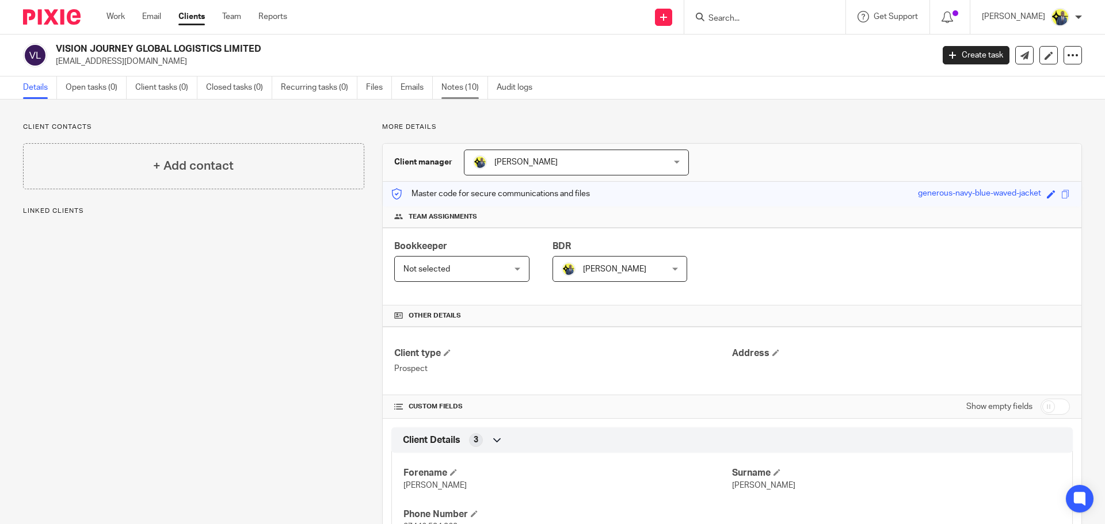
click at [471, 91] on link "Notes (10)" at bounding box center [464, 88] width 47 height 22
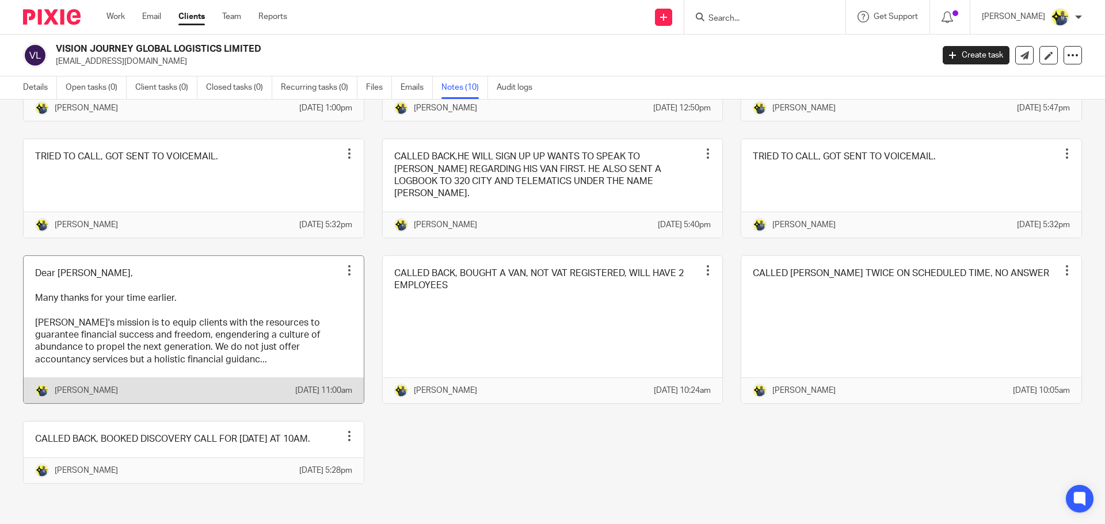
scroll to position [168, 0]
click at [234, 310] on link at bounding box center [194, 330] width 340 height 148
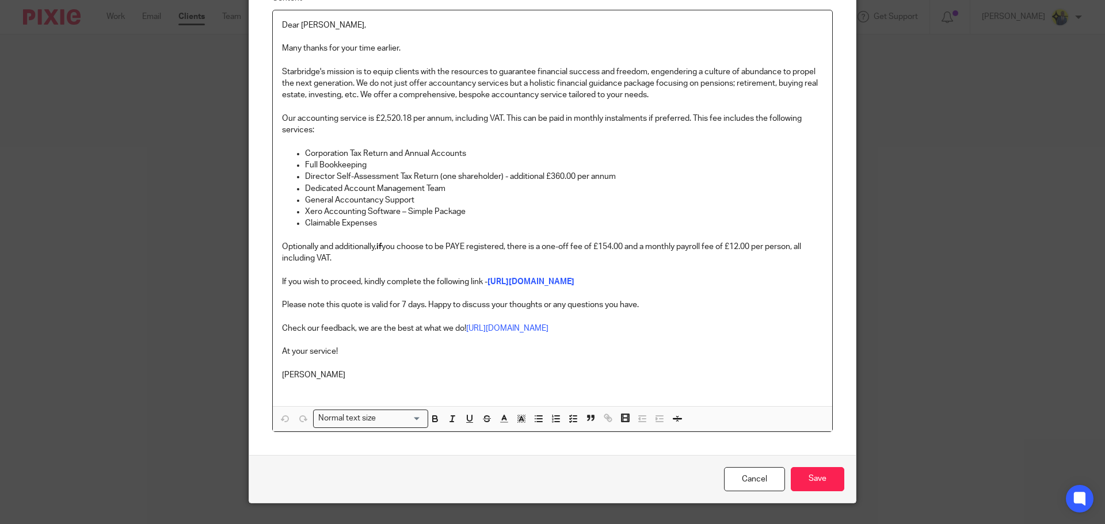
scroll to position [134, 0]
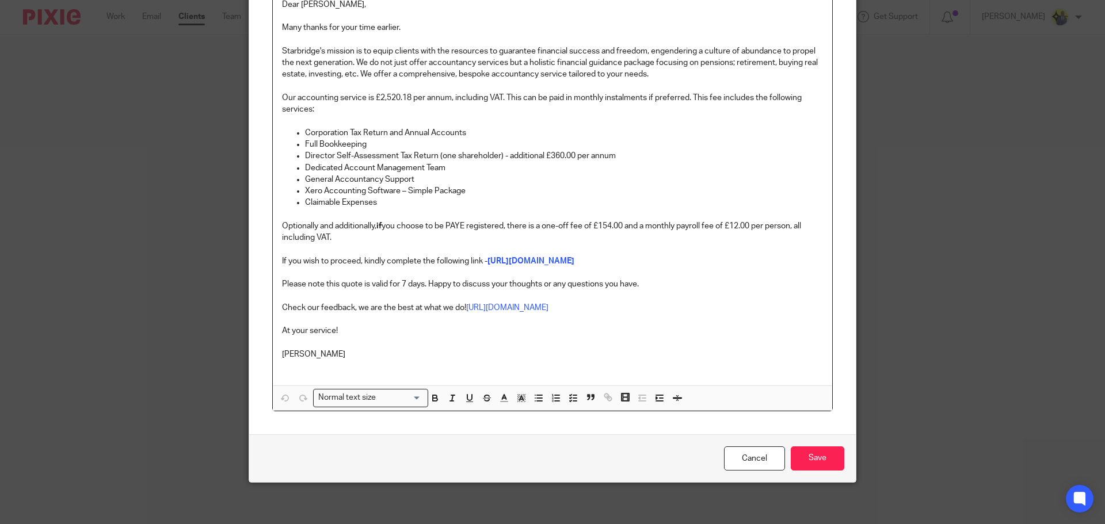
click at [336, 360] on p "[PERSON_NAME]" at bounding box center [552, 355] width 541 height 12
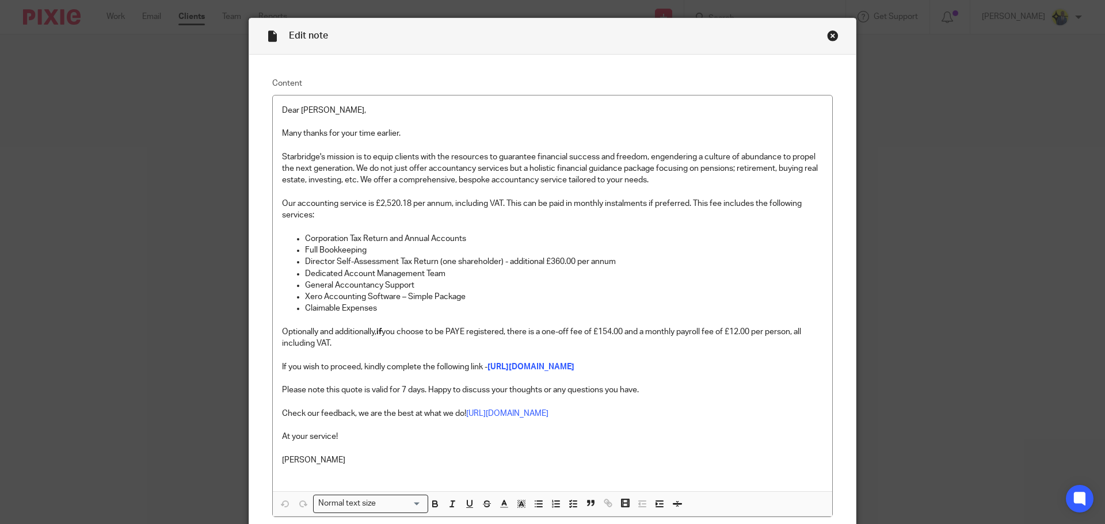
scroll to position [0, 0]
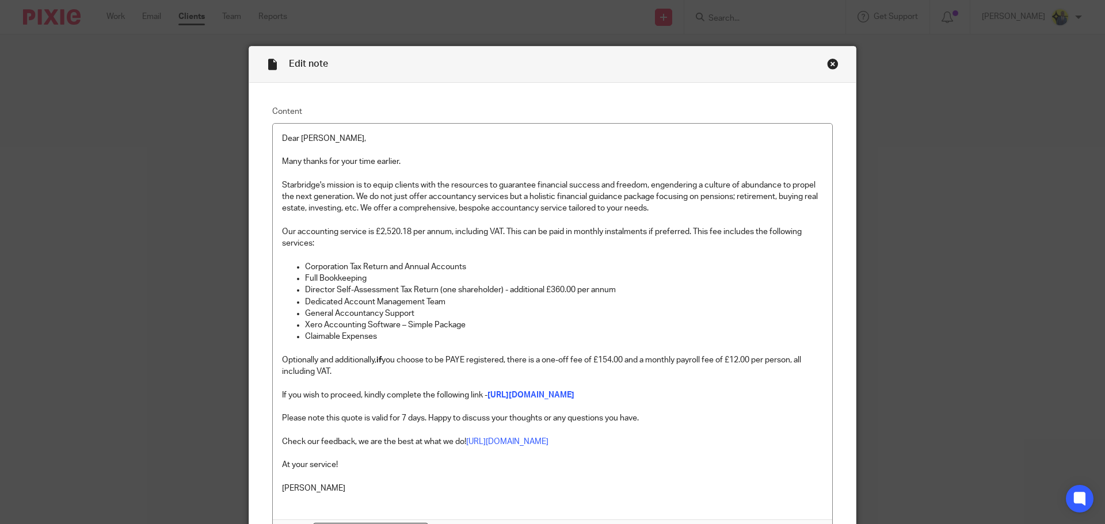
click at [831, 63] on div "Close this dialog window" at bounding box center [833, 64] width 12 height 12
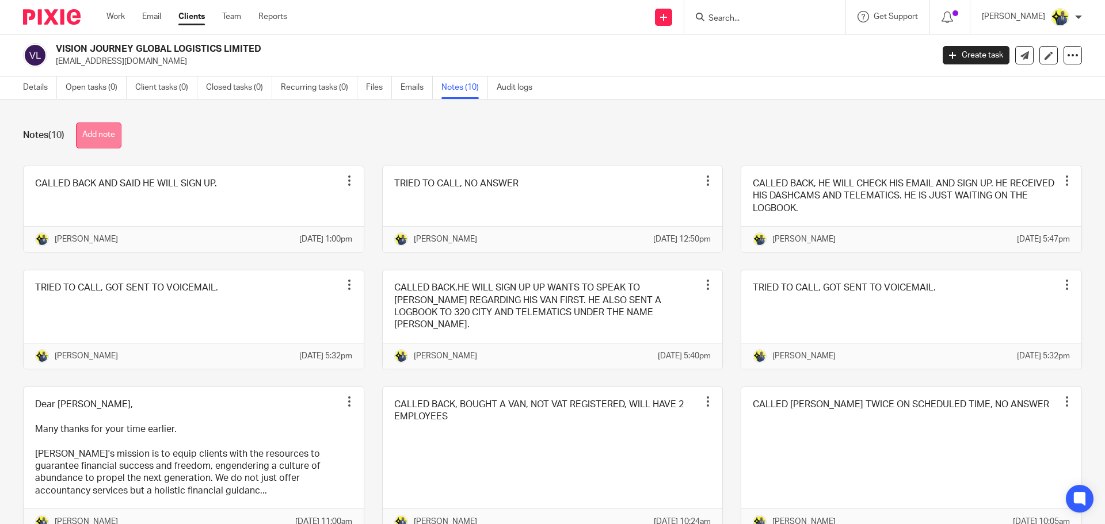
click at [102, 132] on button "Add note" at bounding box center [98, 136] width 45 height 26
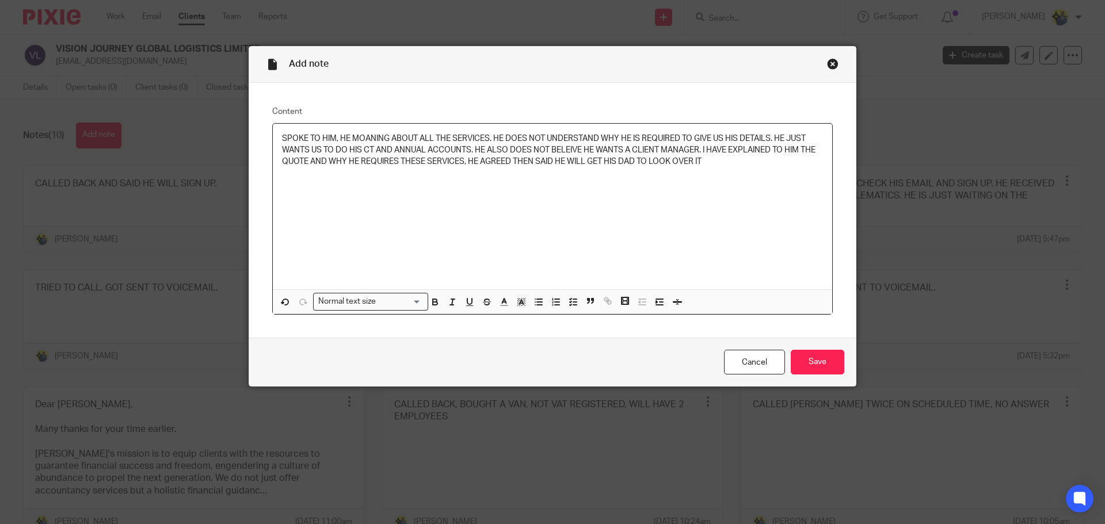
click at [698, 167] on p "SPOKE TO HIM, HE MOANING ABOUT ALL THE SERVICES. HE DOES NOT UNDERSTAND WHY HE …" at bounding box center [552, 150] width 541 height 35
click at [821, 368] on input "Save" at bounding box center [818, 362] width 54 height 25
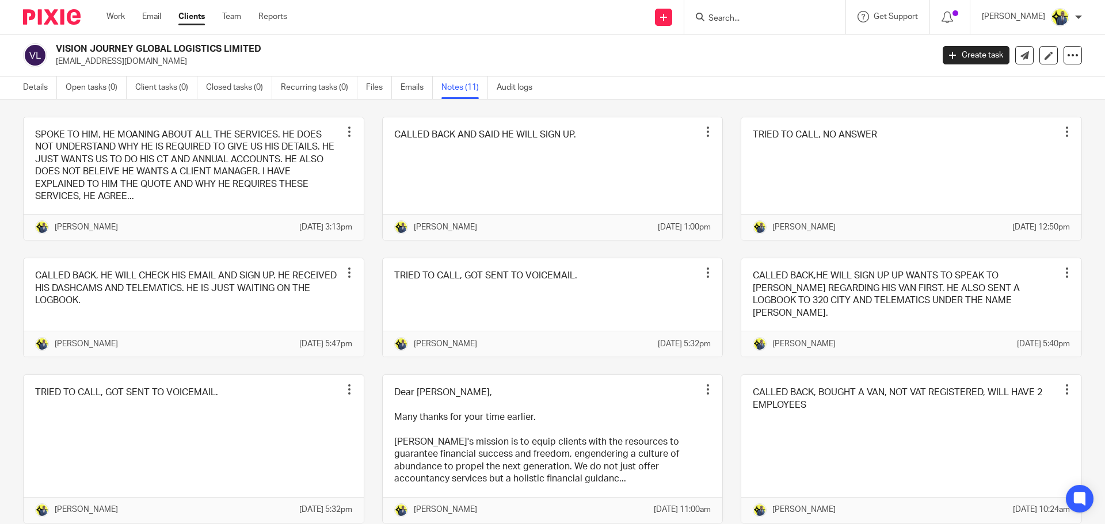
scroll to position [134, 0]
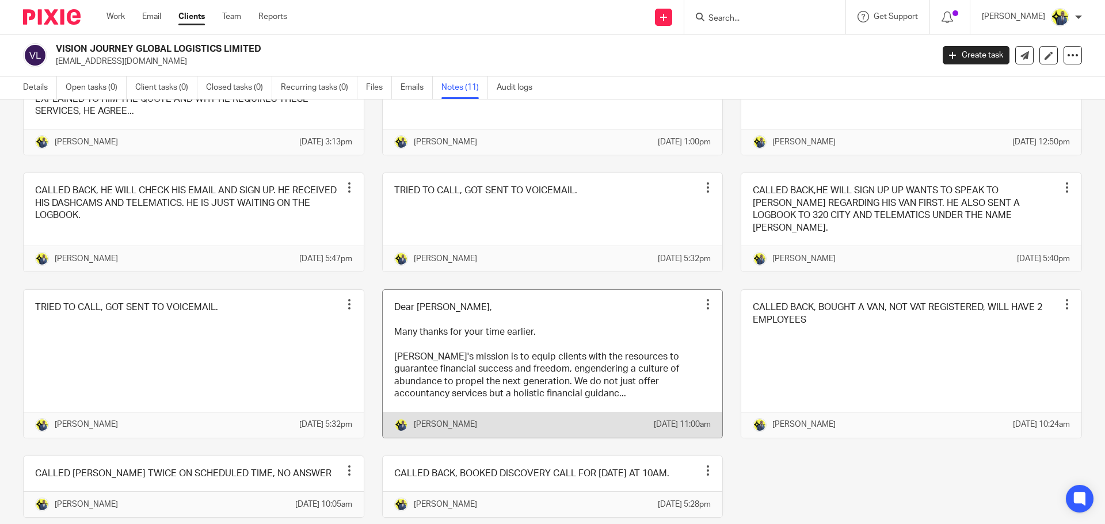
click at [435, 385] on link at bounding box center [553, 364] width 340 height 148
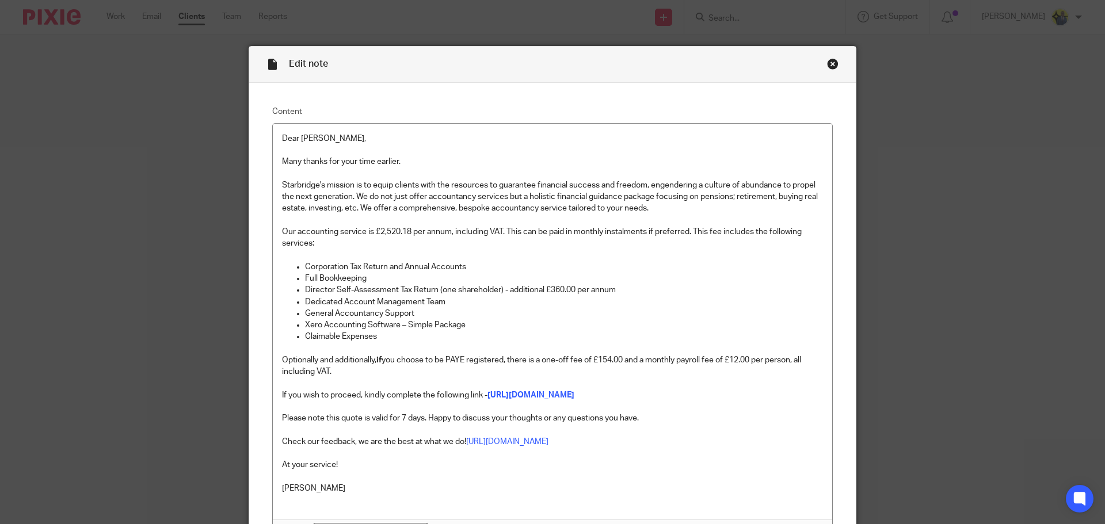
click at [829, 67] on div "Close this dialog window" at bounding box center [833, 64] width 12 height 12
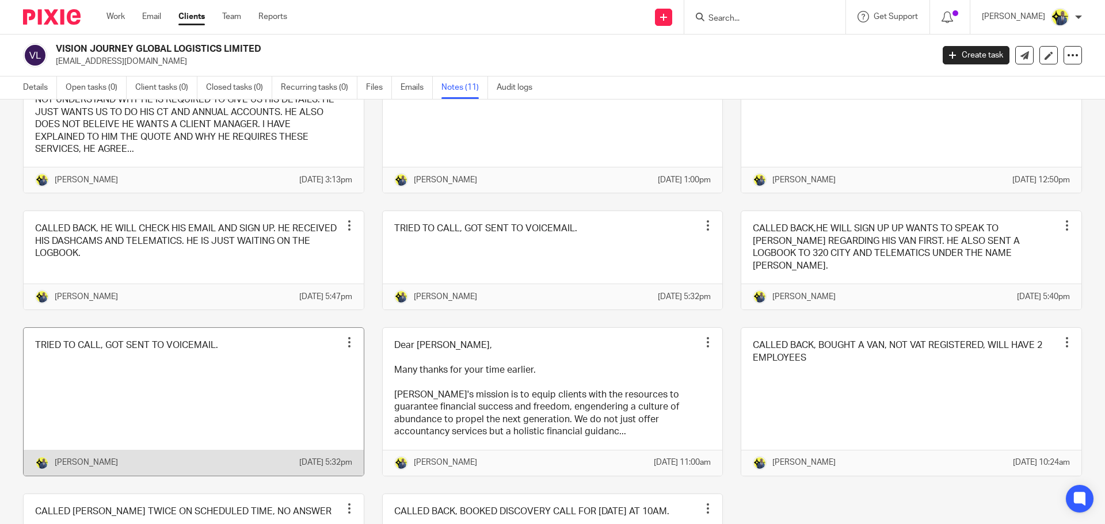
scroll to position [71, 0]
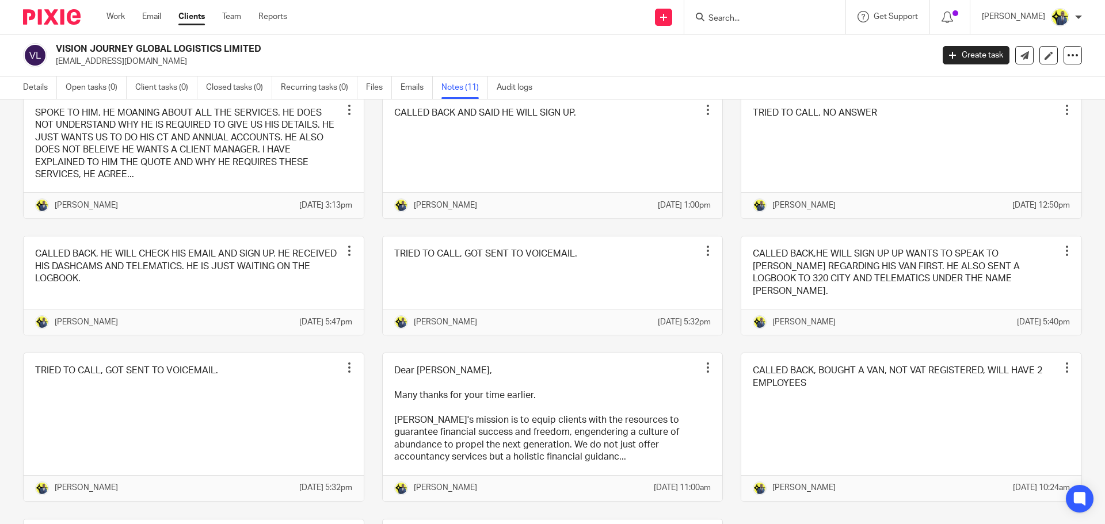
drag, startPoint x: 144, startPoint y: 62, endPoint x: 54, endPoint y: 59, distance: 90.4
click at [54, 59] on div "VISION JOURNEY GLOBAL LOGISTICS LIMITED [EMAIL_ADDRESS][DOMAIN_NAME]" at bounding box center [474, 55] width 902 height 24
copy p "[EMAIL_ADDRESS][DOMAIN_NAME]"
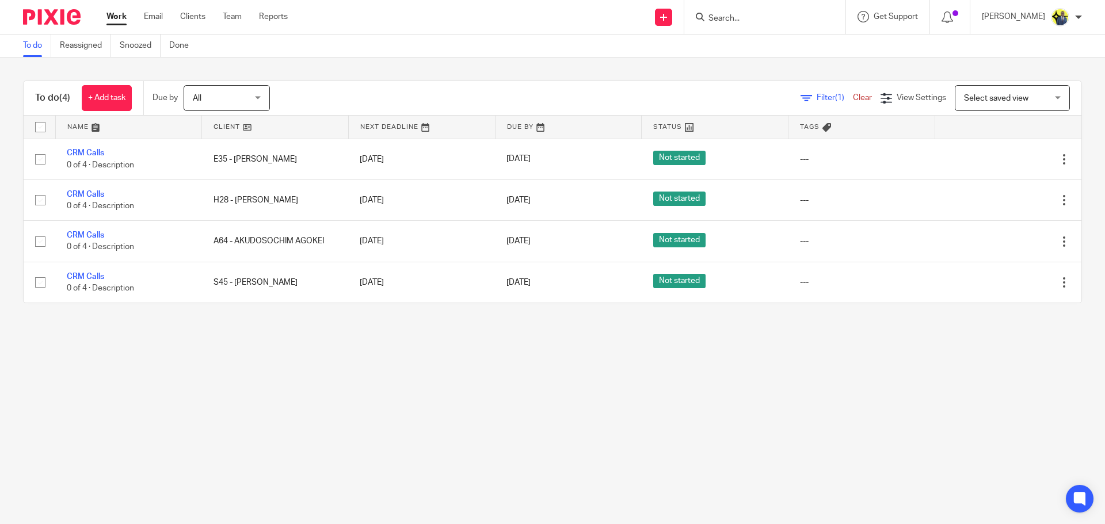
click at [757, 31] on div at bounding box center [764, 17] width 161 height 34
click at [751, 18] on input "Search" at bounding box center [759, 19] width 104 height 10
type input "E35"
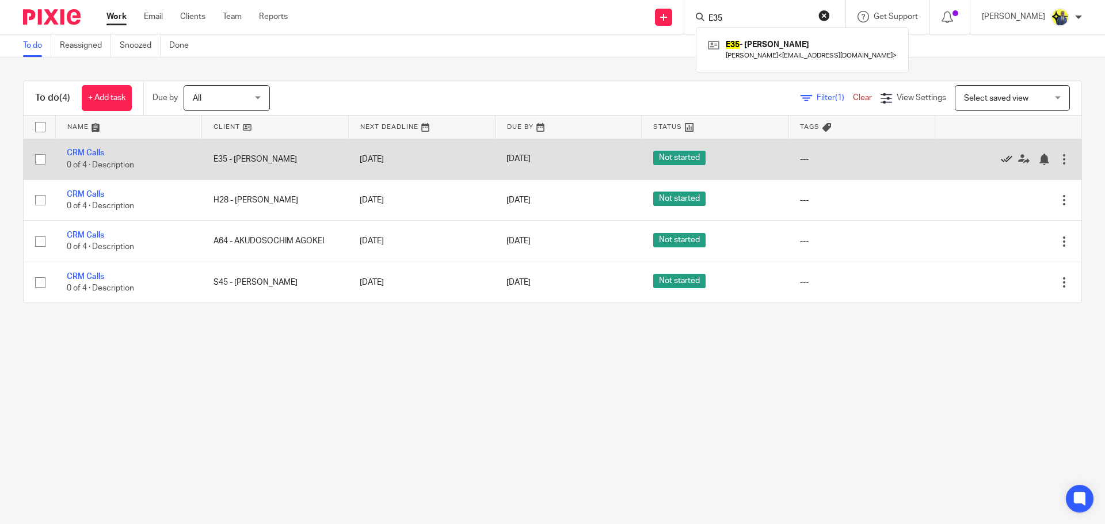
click at [1001, 158] on icon at bounding box center [1007, 160] width 12 height 12
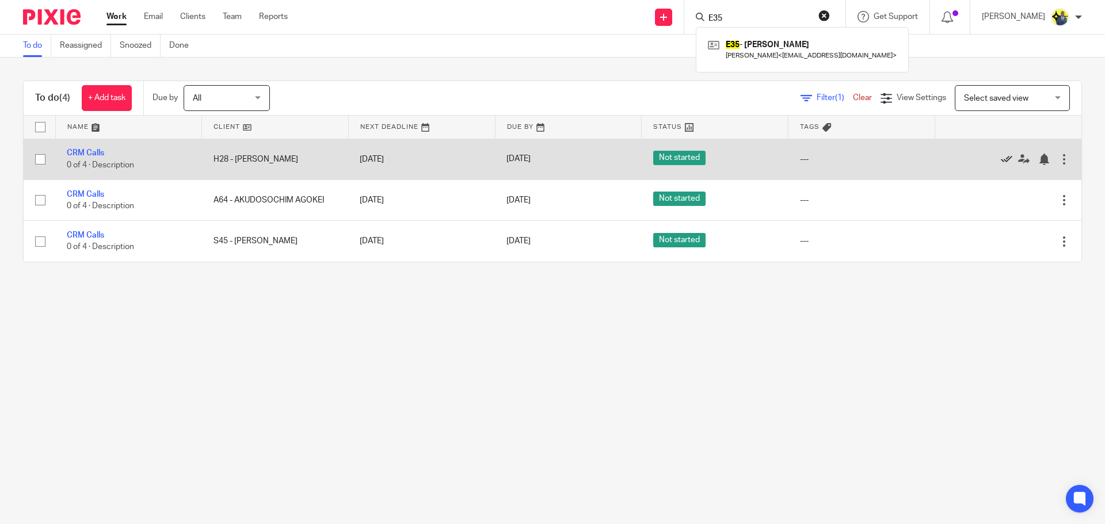
click at [1001, 158] on icon at bounding box center [1007, 160] width 12 height 12
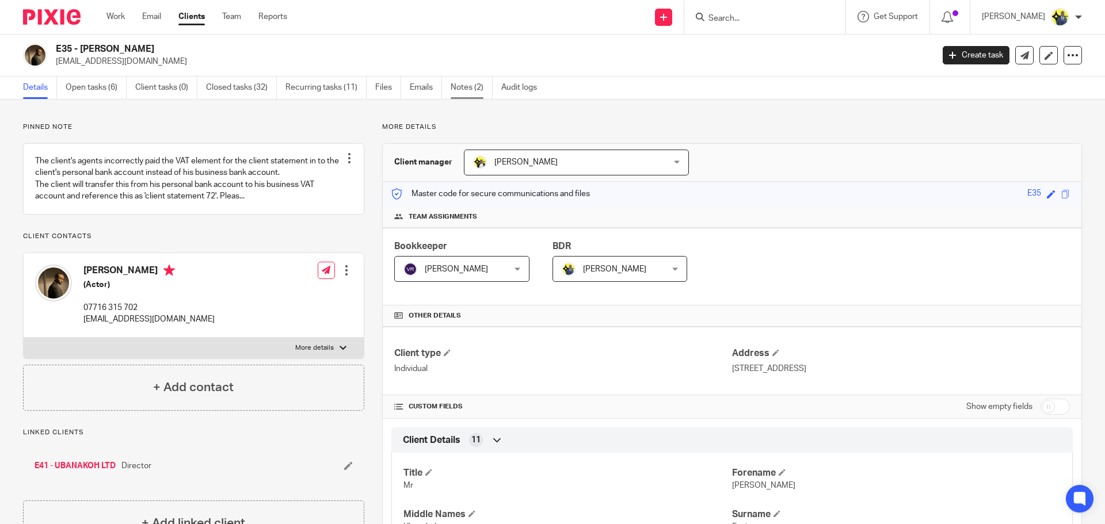
click at [467, 87] on link "Notes (2)" at bounding box center [472, 88] width 42 height 22
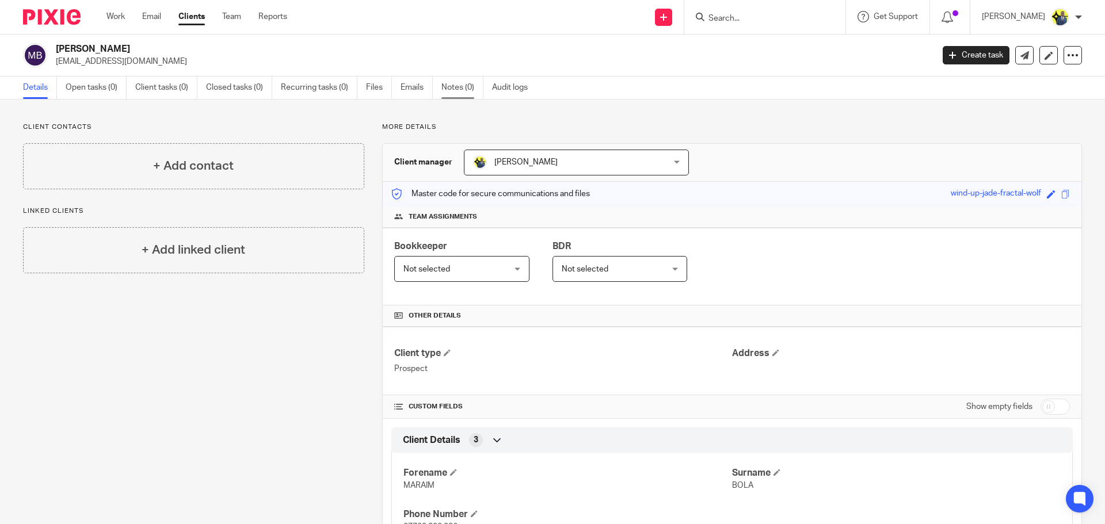
click at [462, 86] on link "Notes (0)" at bounding box center [462, 88] width 42 height 22
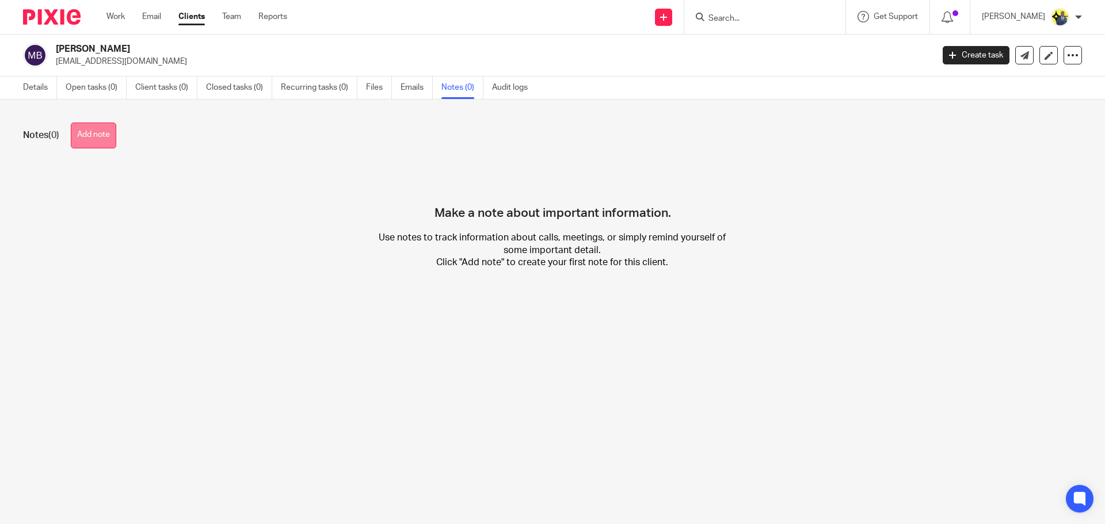
click at [109, 133] on button "Add note" at bounding box center [93, 136] width 45 height 26
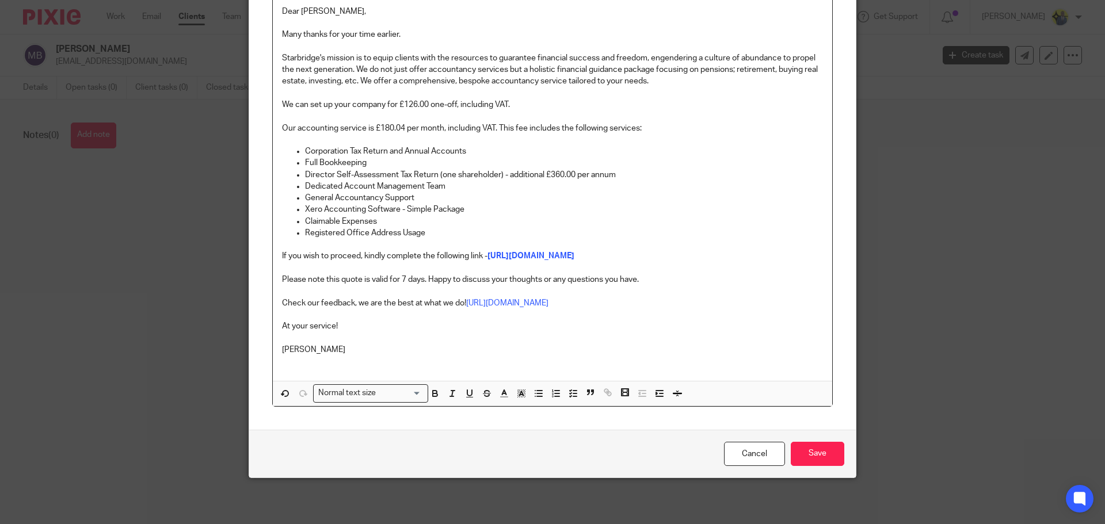
scroll to position [185, 0]
click at [820, 450] on input "Save" at bounding box center [818, 454] width 54 height 25
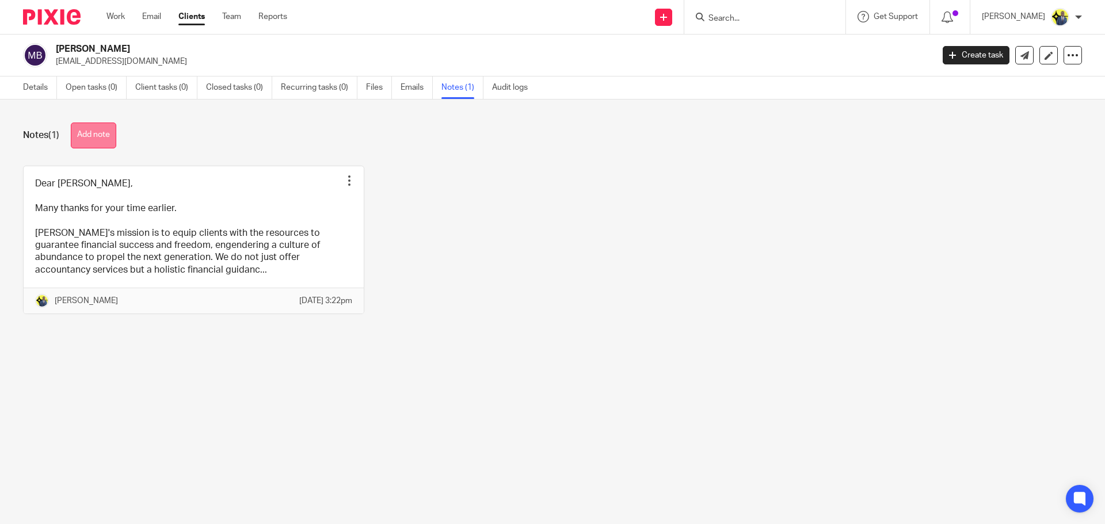
click at [83, 137] on button "Add note" at bounding box center [93, 136] width 45 height 26
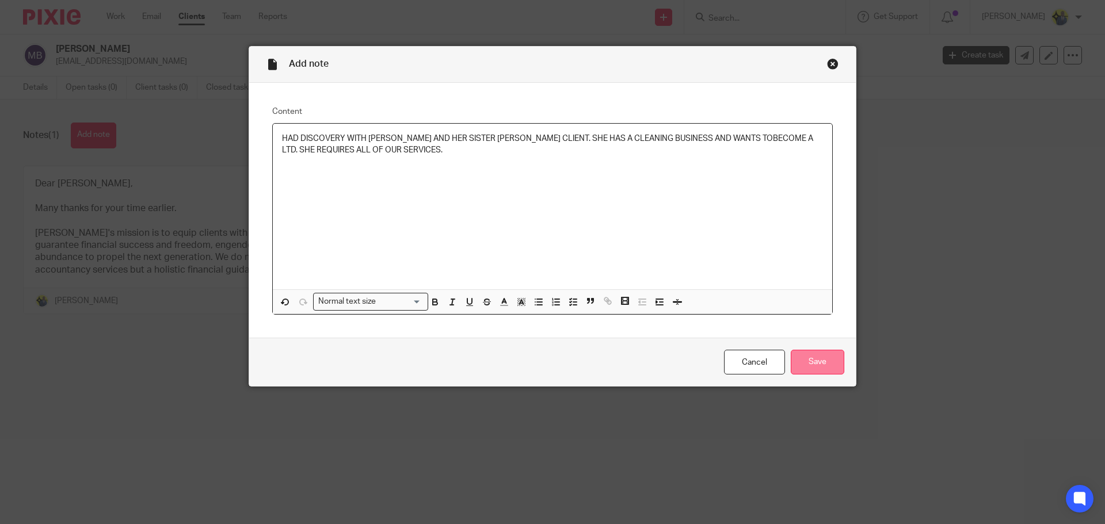
click at [814, 361] on input "Save" at bounding box center [818, 362] width 54 height 25
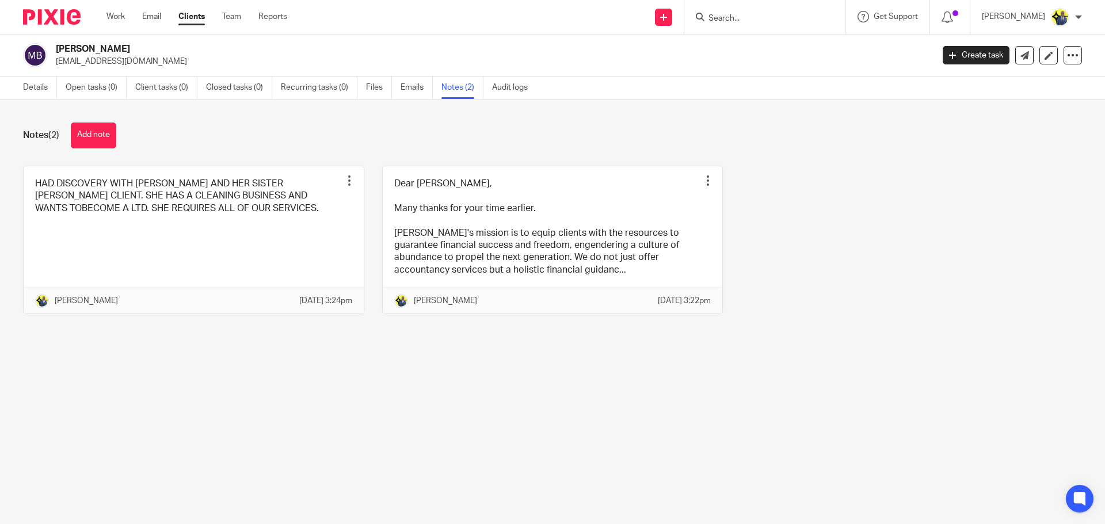
click at [184, 17] on link "Clients" at bounding box center [191, 17] width 26 height 12
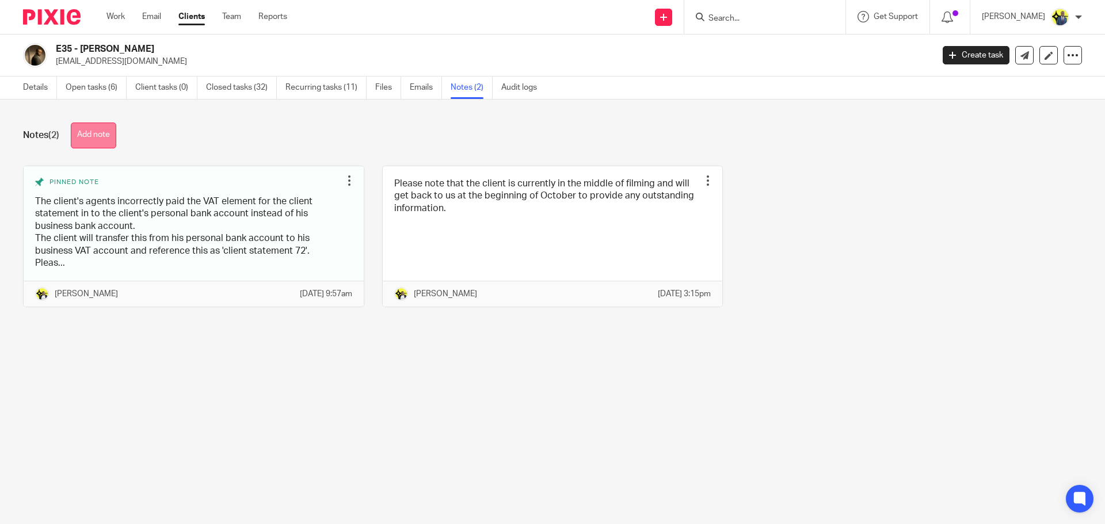
click at [100, 139] on button "Add note" at bounding box center [93, 136] width 45 height 26
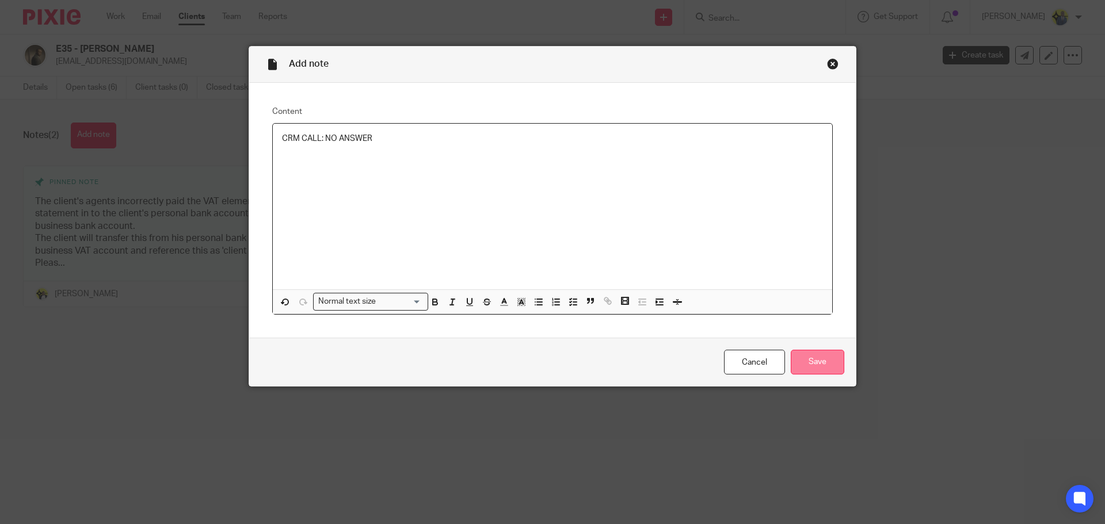
click at [802, 358] on input "Save" at bounding box center [818, 362] width 54 height 25
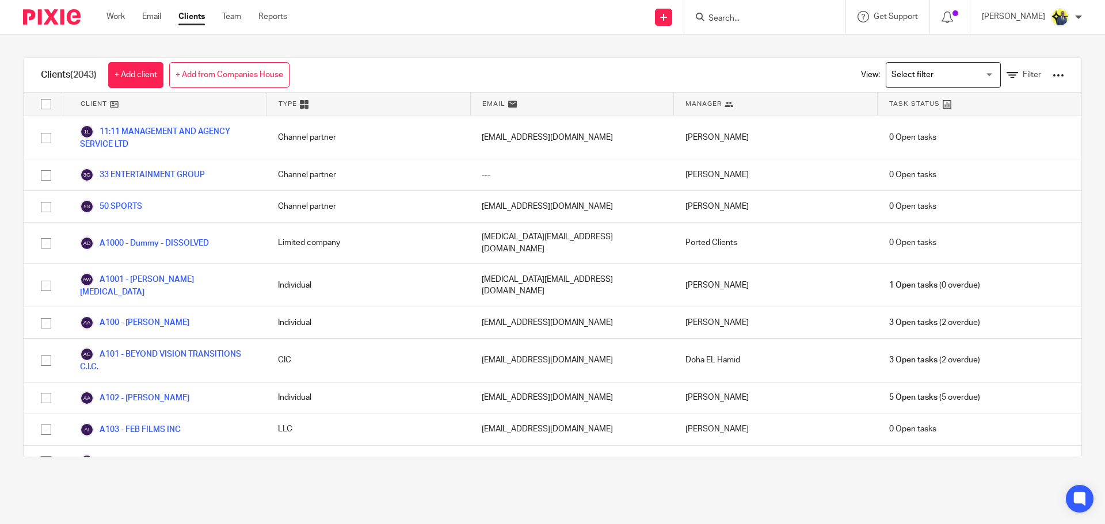
click at [901, 70] on input "Search for option" at bounding box center [941, 75] width 106 height 20
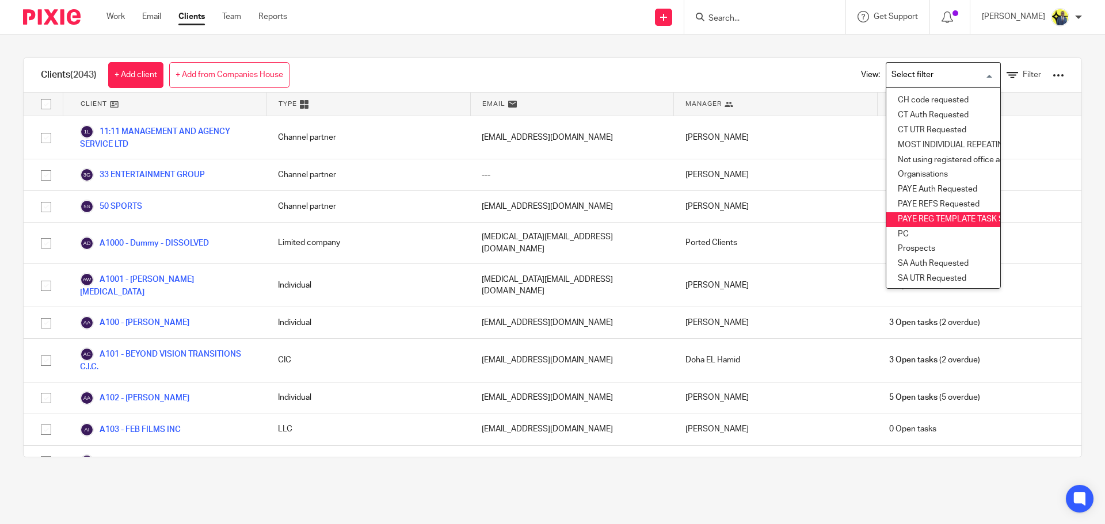
scroll to position [170, 0]
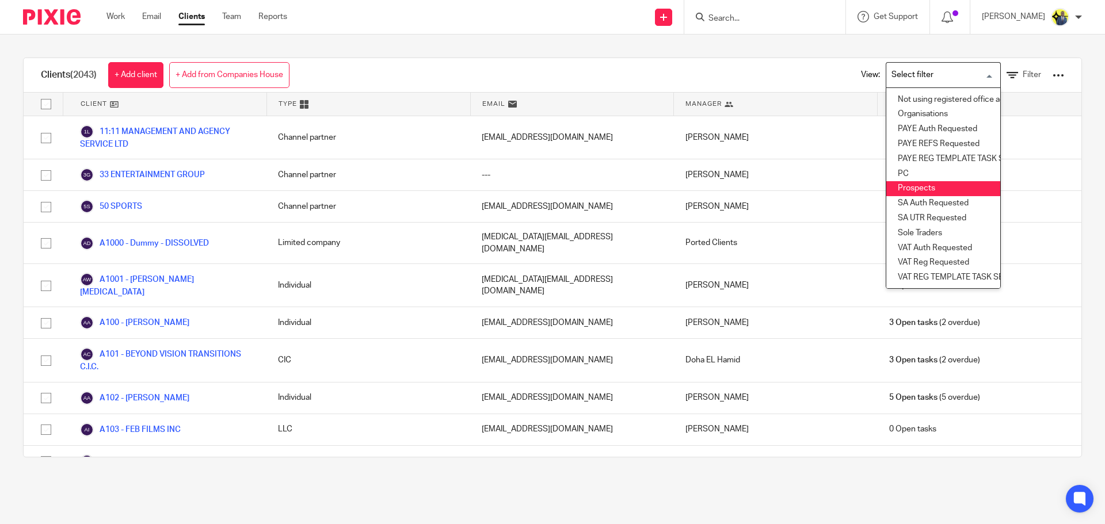
click at [904, 181] on li "Prospects" at bounding box center [943, 188] width 114 height 15
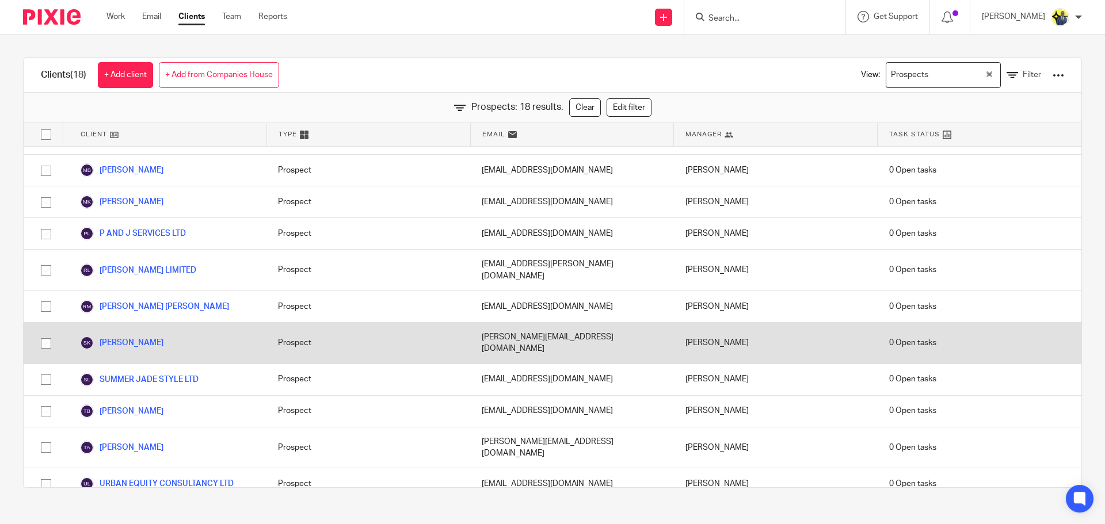
scroll to position [252, 0]
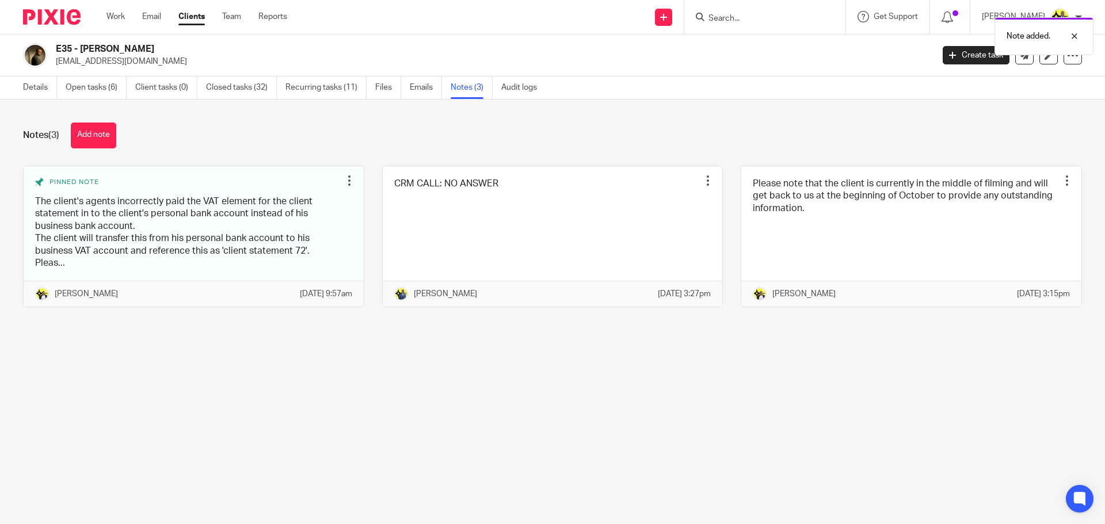
drag, startPoint x: 151, startPoint y: 45, endPoint x: 75, endPoint y: 43, distance: 76.0
click at [75, 43] on h2 "E35 - [PERSON_NAME]" at bounding box center [404, 49] width 696 height 12
copy h2 "- [PERSON_NAME]"
click at [25, 81] on link "Details" at bounding box center [40, 88] width 34 height 22
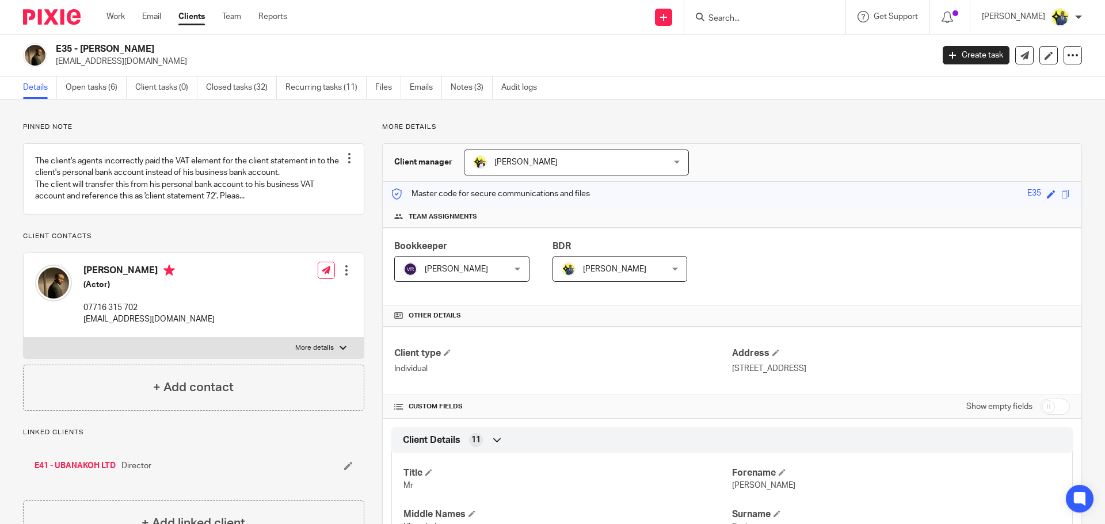
click at [704, 14] on icon at bounding box center [700, 17] width 9 height 9
click at [737, 17] on input "Search" at bounding box center [759, 19] width 104 height 10
type input "H28"
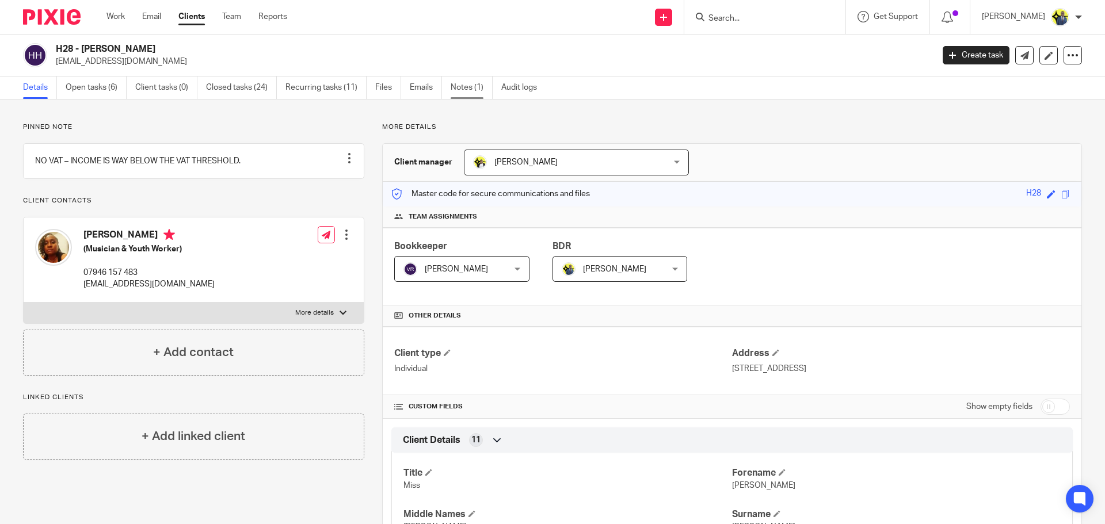
click at [483, 89] on link "Notes (1)" at bounding box center [472, 88] width 42 height 22
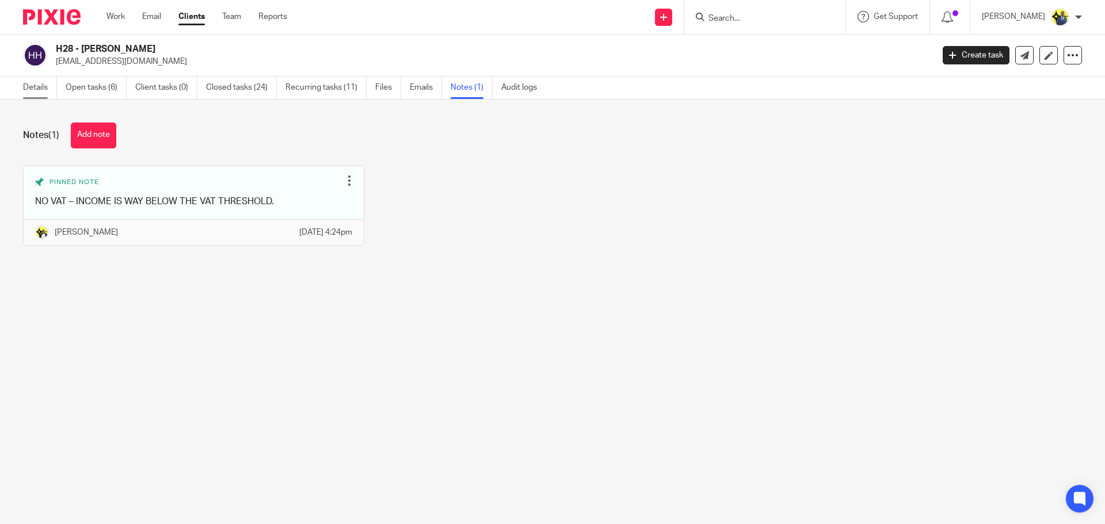
click at [43, 83] on link "Details" at bounding box center [40, 88] width 34 height 22
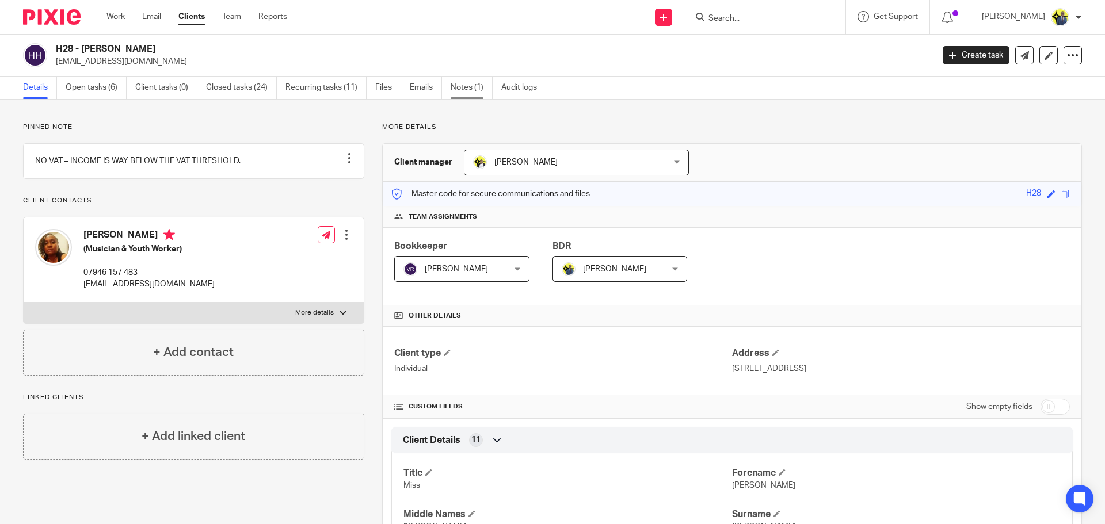
click at [473, 81] on link "Notes (1)" at bounding box center [472, 88] width 42 height 22
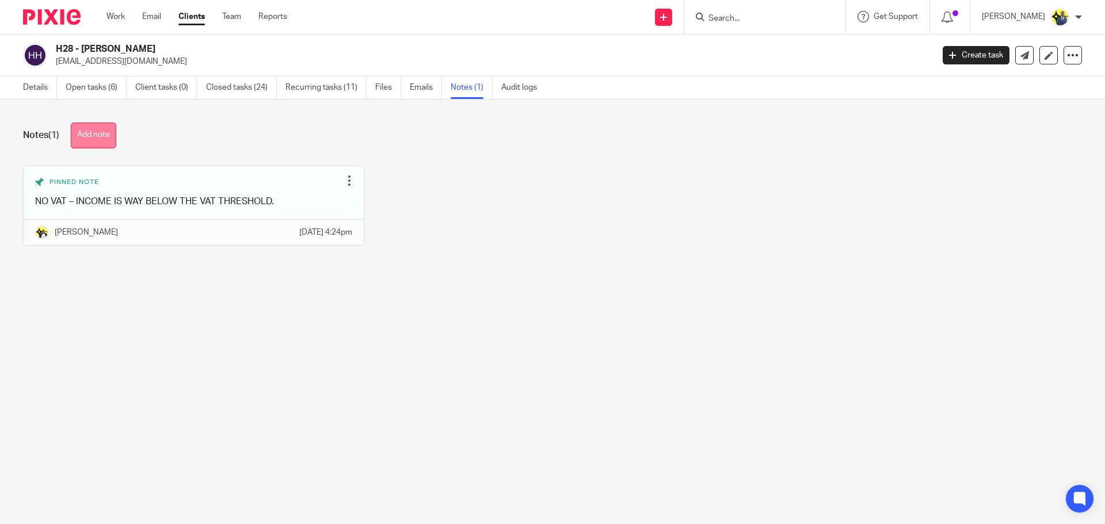
click at [87, 140] on button "Add note" at bounding box center [93, 136] width 45 height 26
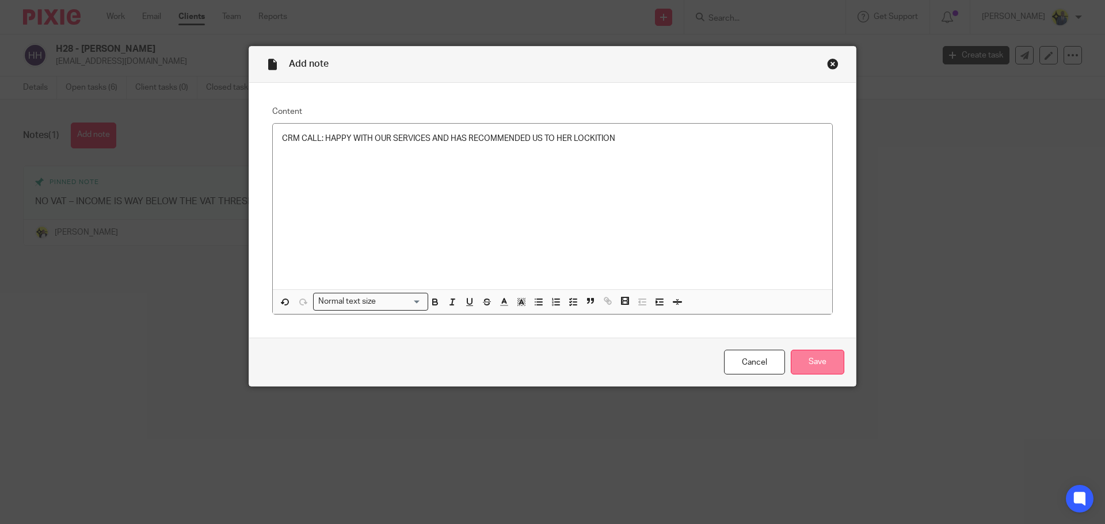
click at [839, 365] on input "Save" at bounding box center [818, 362] width 54 height 25
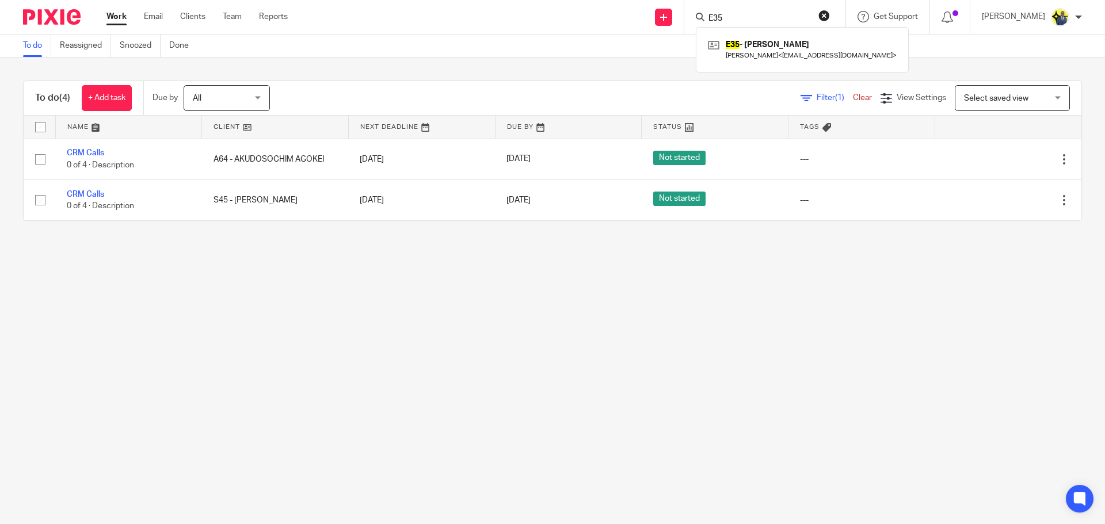
click at [740, 20] on input "E35" at bounding box center [759, 19] width 104 height 10
drag, startPoint x: 739, startPoint y: 17, endPoint x: 704, endPoint y: 16, distance: 35.1
click at [704, 16] on div "A64 A64 - AKUDOSOCHIM AGOKEI Akudosochim Agokei < info@kedubyakudo.com >" at bounding box center [764, 17] width 161 height 34
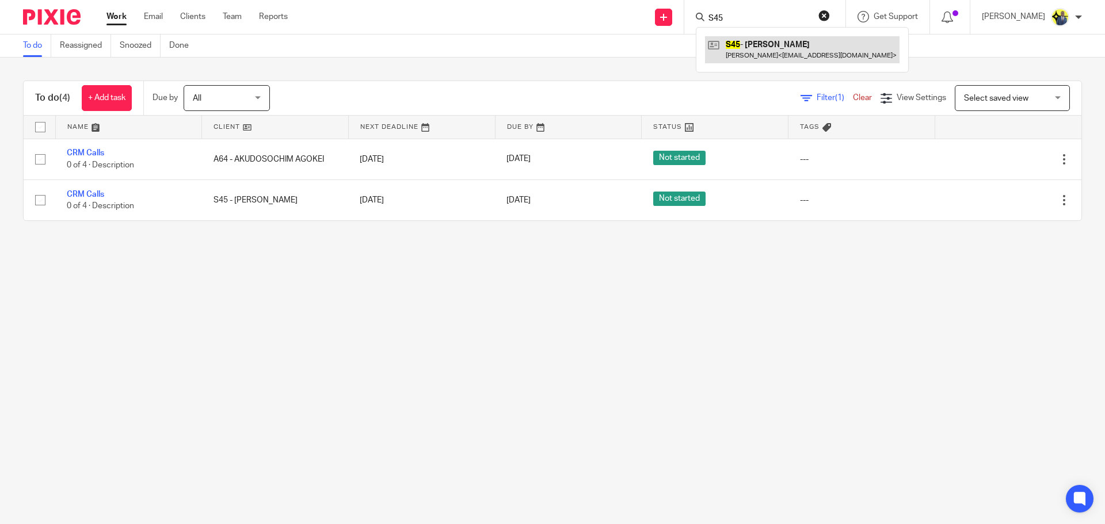
type input "S45"
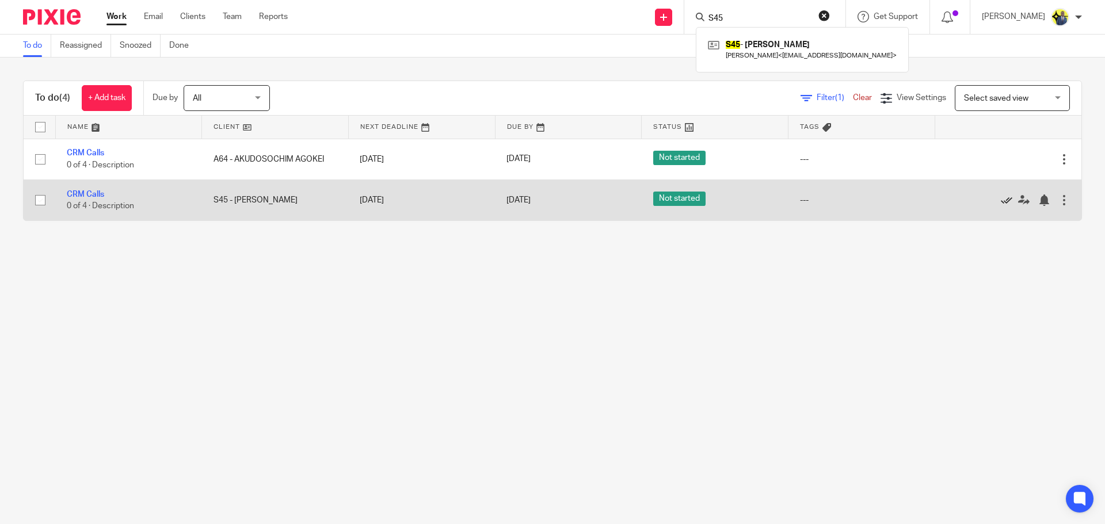
click at [1001, 197] on icon at bounding box center [1007, 201] width 12 height 12
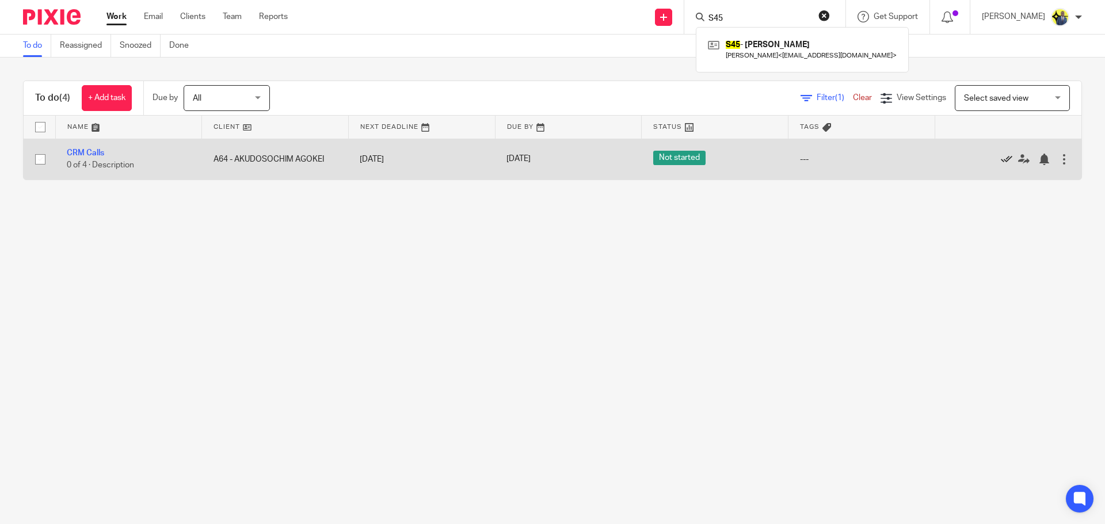
click at [1001, 163] on icon at bounding box center [1007, 160] width 12 height 12
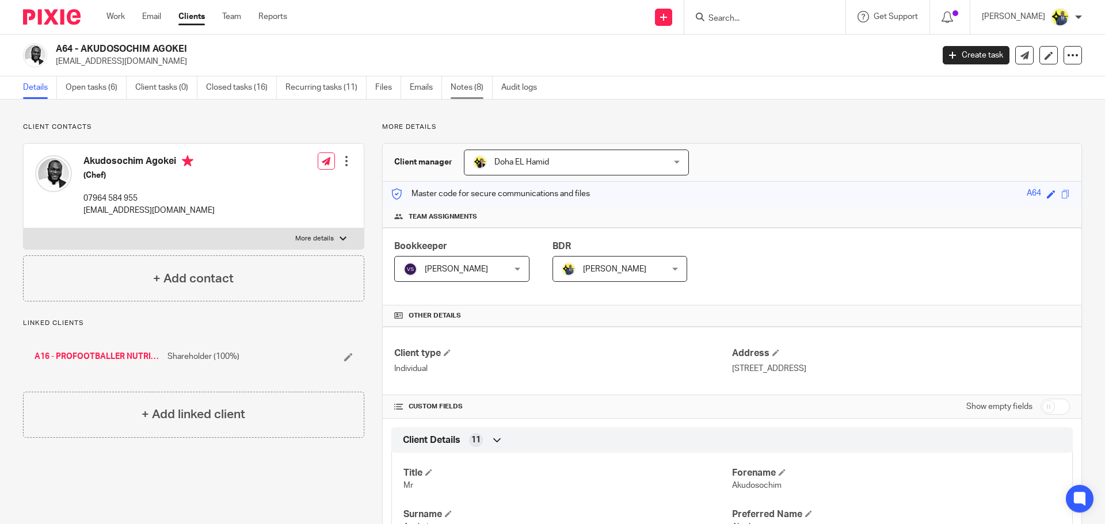
click at [470, 83] on link "Notes (8)" at bounding box center [472, 88] width 42 height 22
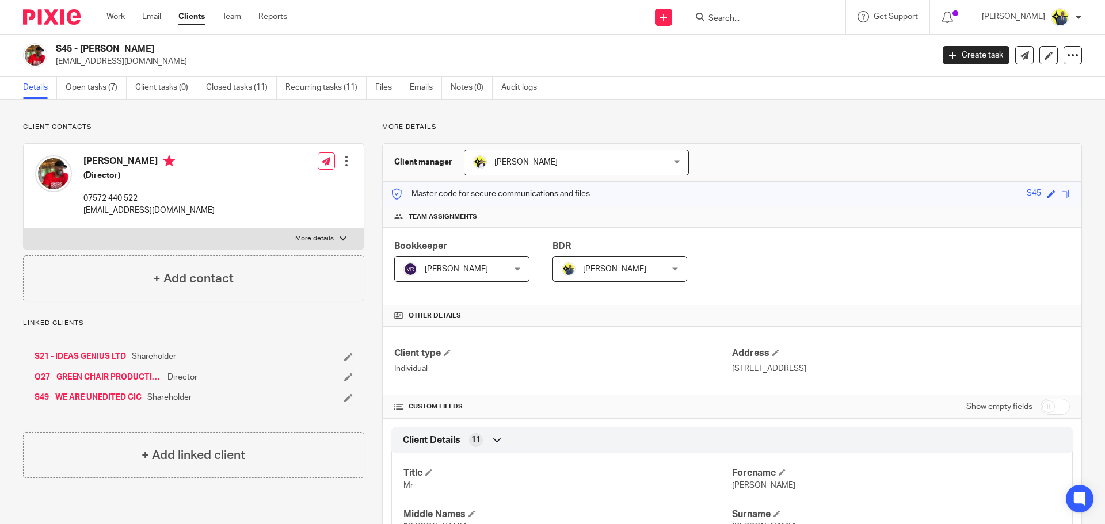
click at [86, 353] on link "S21 - IDEAS GENIUS LTD" at bounding box center [81, 357] width 92 height 12
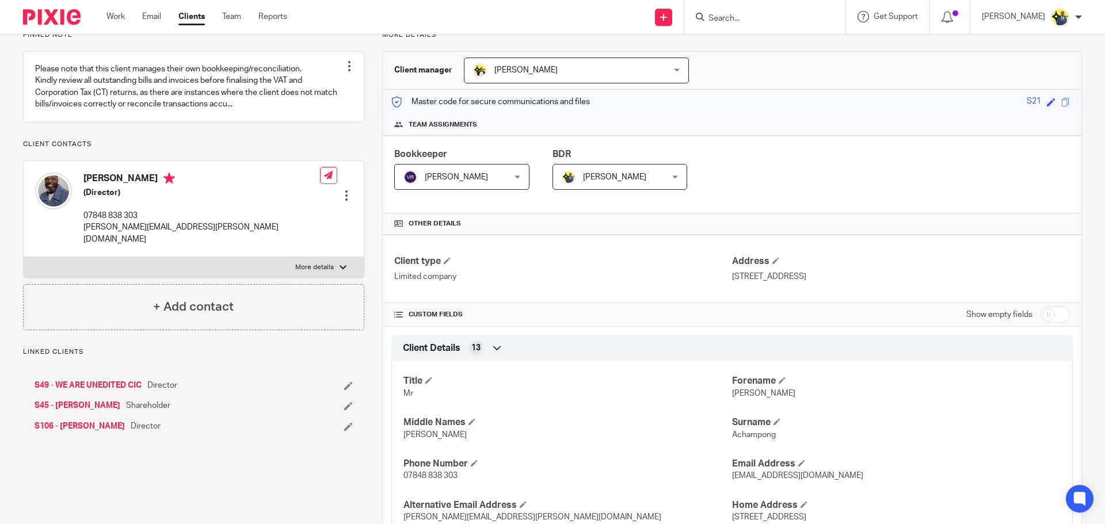
scroll to position [134, 0]
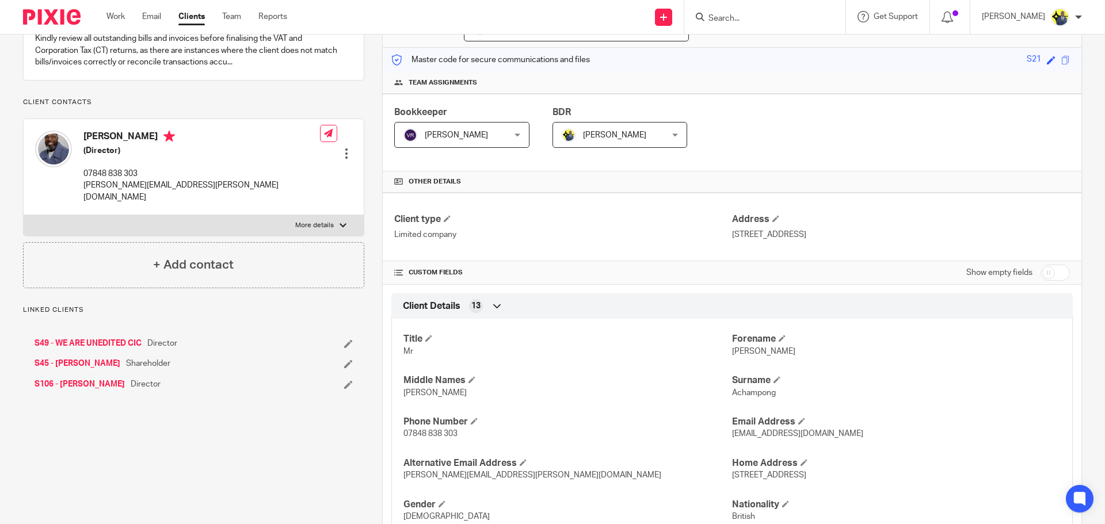
click at [101, 389] on link "S106 - BERNARD ACHAMPONG" at bounding box center [80, 385] width 90 height 12
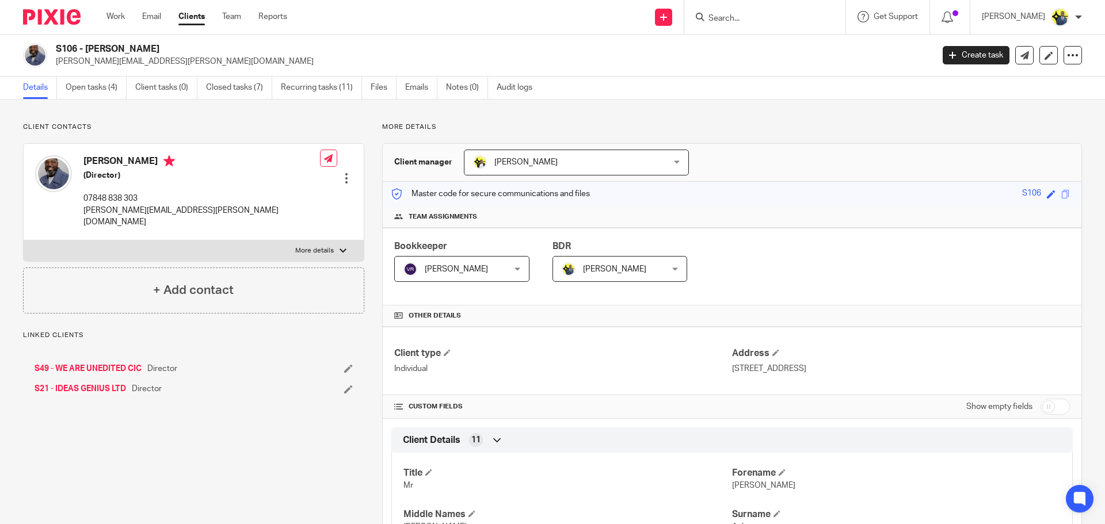
click at [77, 363] on link "S49 - WE ARE UNEDITED CIC" at bounding box center [88, 369] width 107 height 12
click at [103, 403] on link "S45 - [PERSON_NAME]" at bounding box center [78, 409] width 86 height 12
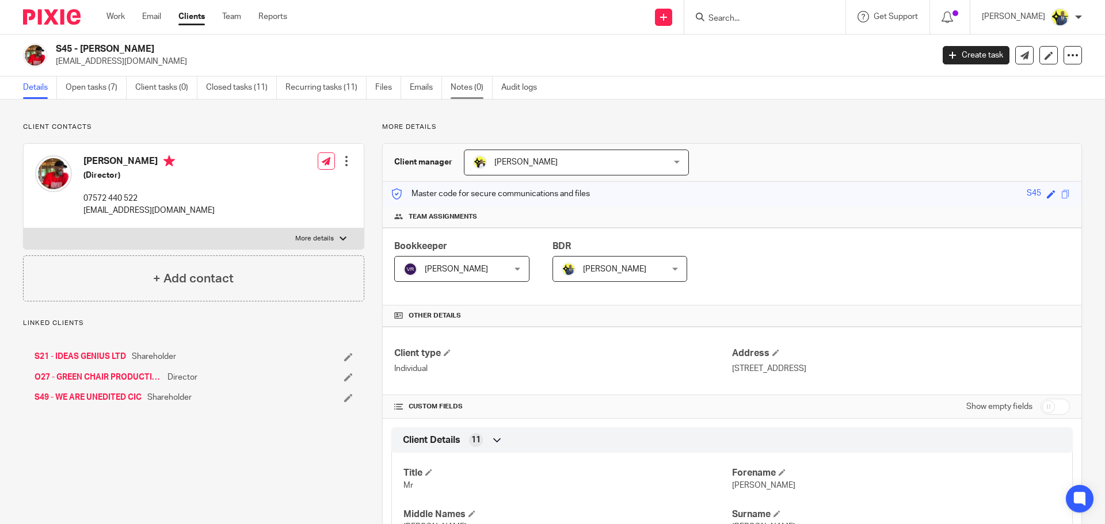
click at [475, 93] on link "Notes (0)" at bounding box center [472, 88] width 42 height 22
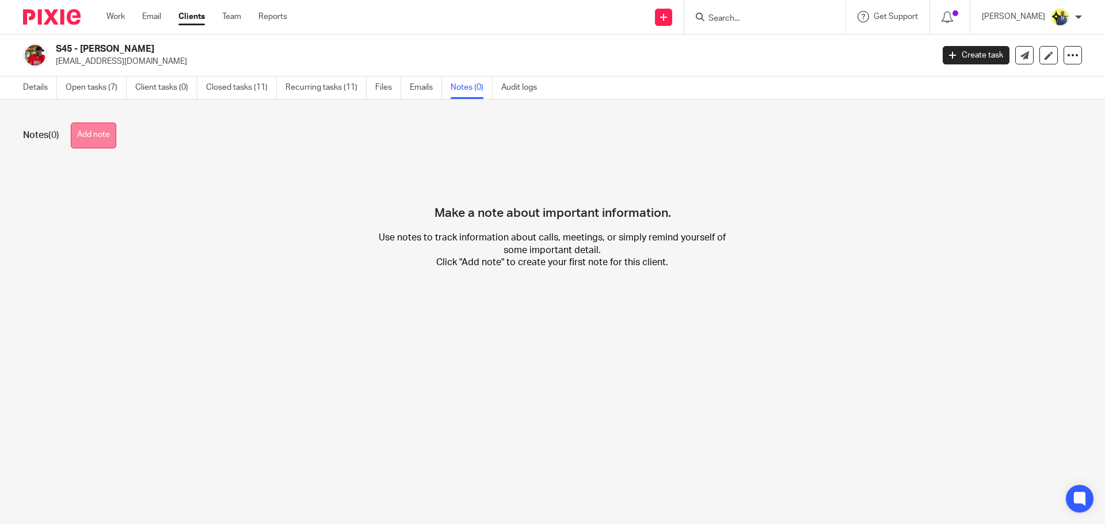
click at [116, 137] on button "Add note" at bounding box center [93, 136] width 45 height 26
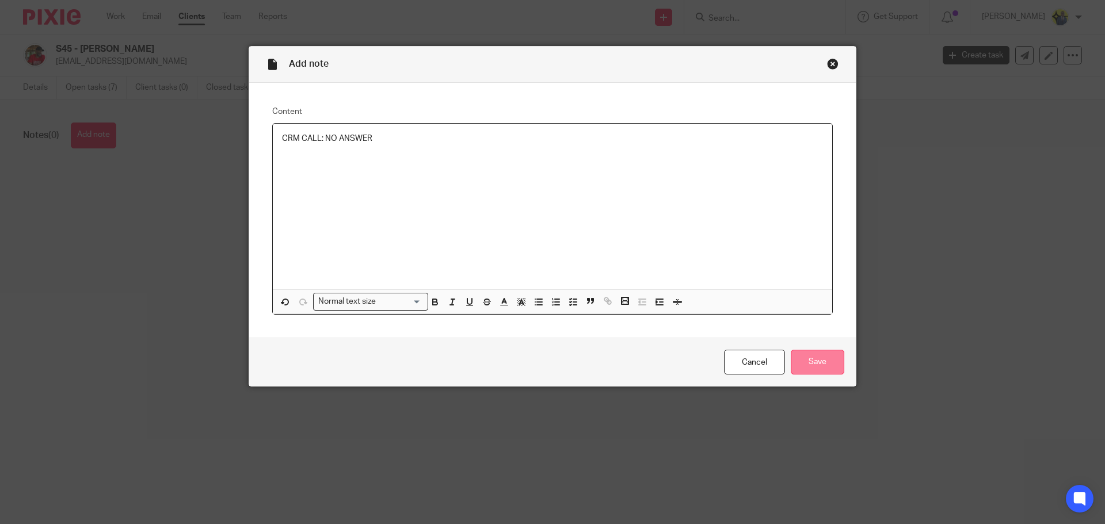
click at [813, 359] on input "Save" at bounding box center [818, 362] width 54 height 25
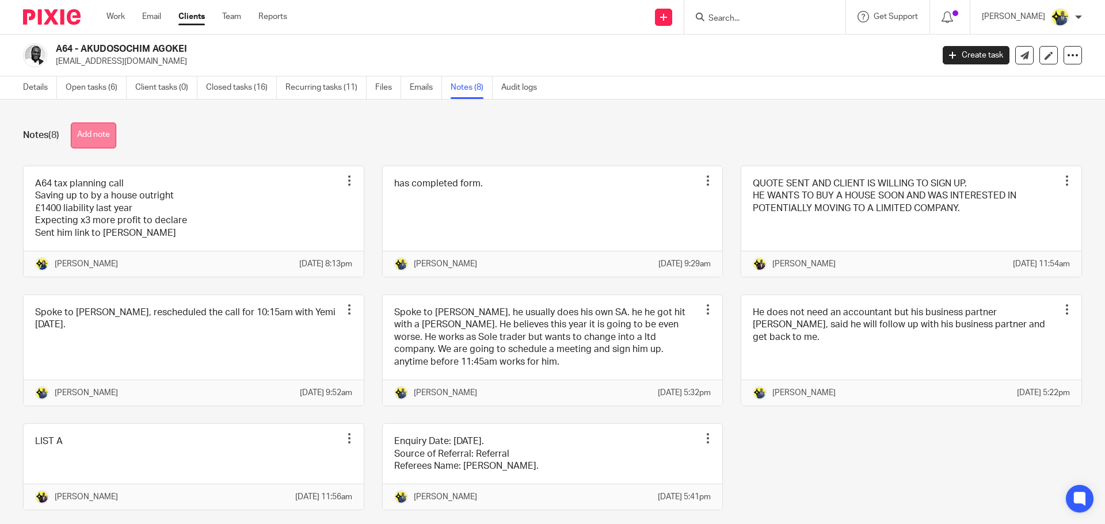
click at [100, 127] on button "Add note" at bounding box center [93, 136] width 45 height 26
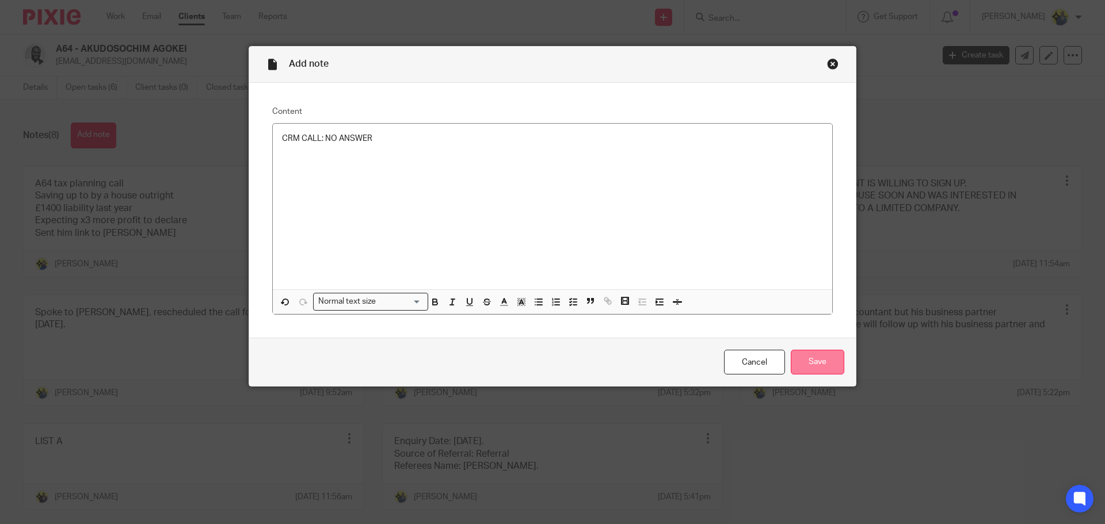
click at [799, 368] on input "Save" at bounding box center [818, 362] width 54 height 25
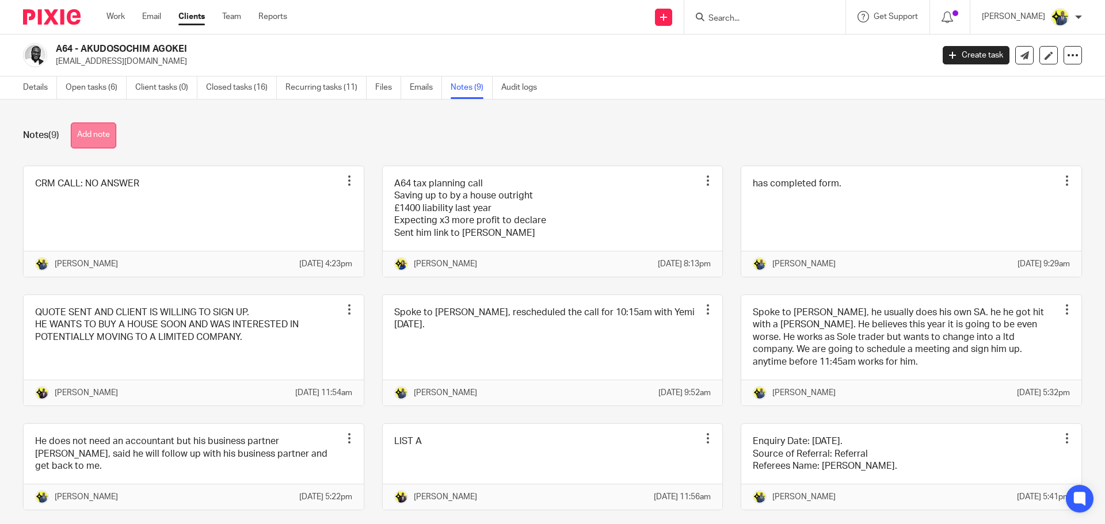
click at [102, 131] on button "Add note" at bounding box center [93, 136] width 45 height 26
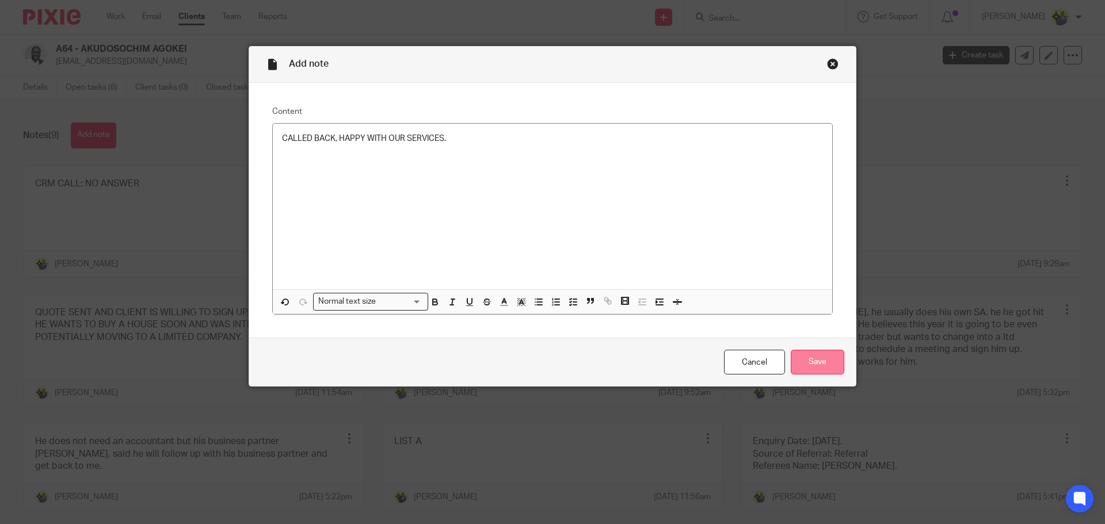
click at [802, 351] on input "Save" at bounding box center [818, 362] width 54 height 25
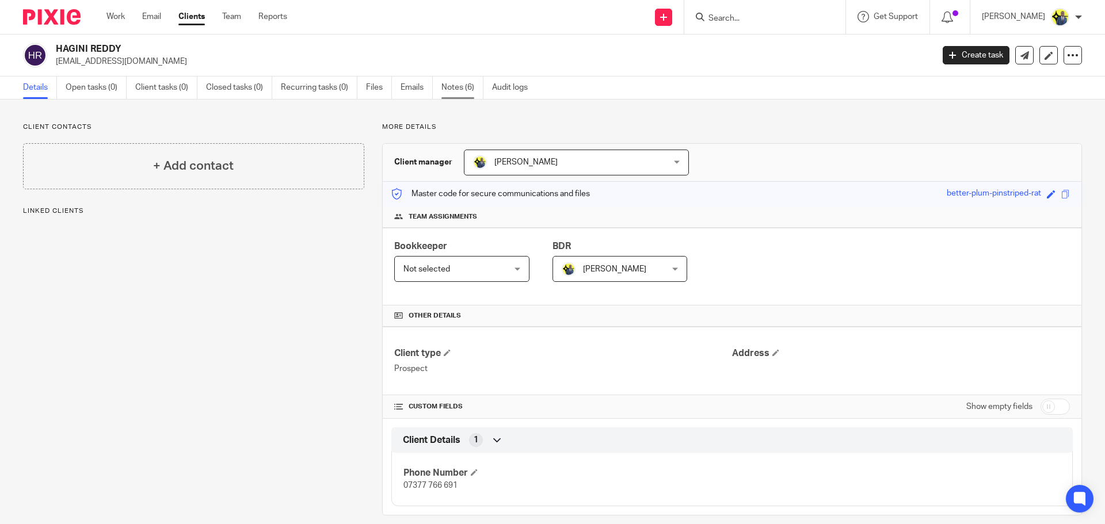
click at [454, 89] on link "Notes (6)" at bounding box center [462, 88] width 42 height 22
click at [458, 81] on link "Notes (3)" at bounding box center [462, 88] width 42 height 22
click at [445, 81] on link "Notes (1)" at bounding box center [462, 88] width 42 height 22
click at [463, 86] on link "Notes (2)" at bounding box center [462, 88] width 42 height 22
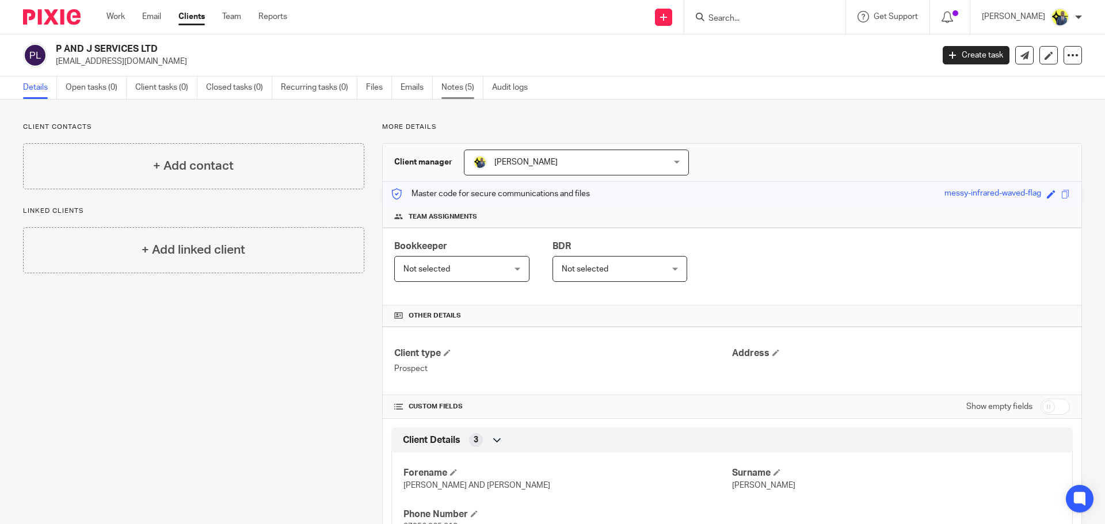
click at [460, 89] on link "Notes (5)" at bounding box center [462, 88] width 42 height 22
click at [460, 90] on link "Notes (3)" at bounding box center [462, 88] width 42 height 22
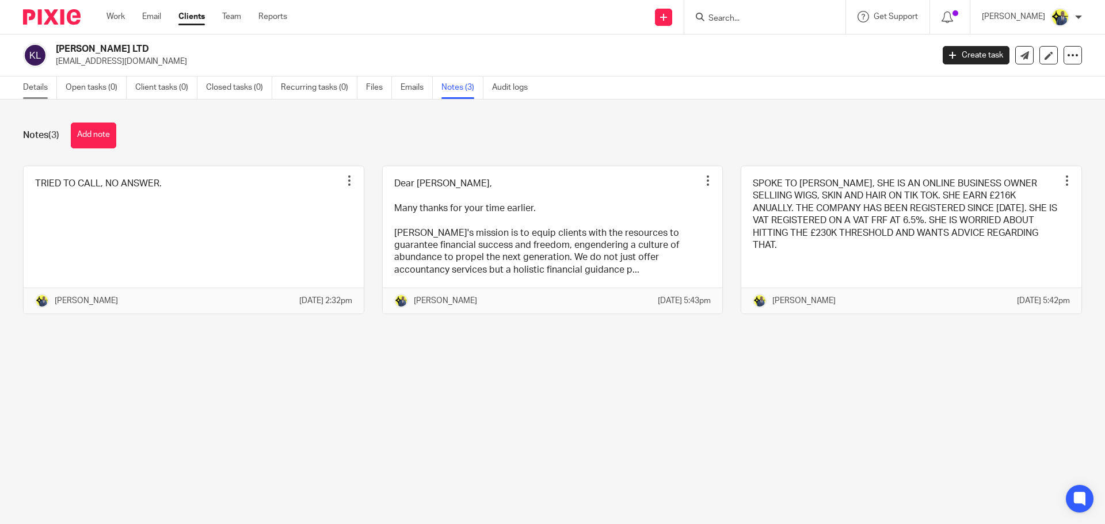
click at [36, 90] on link "Details" at bounding box center [40, 88] width 34 height 22
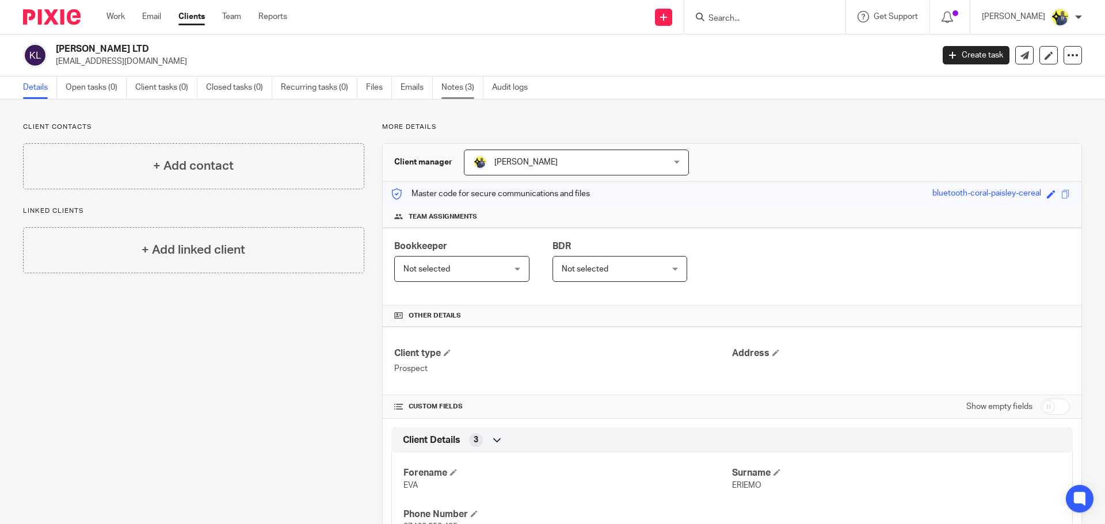
click at [454, 80] on link "Notes (3)" at bounding box center [462, 88] width 42 height 22
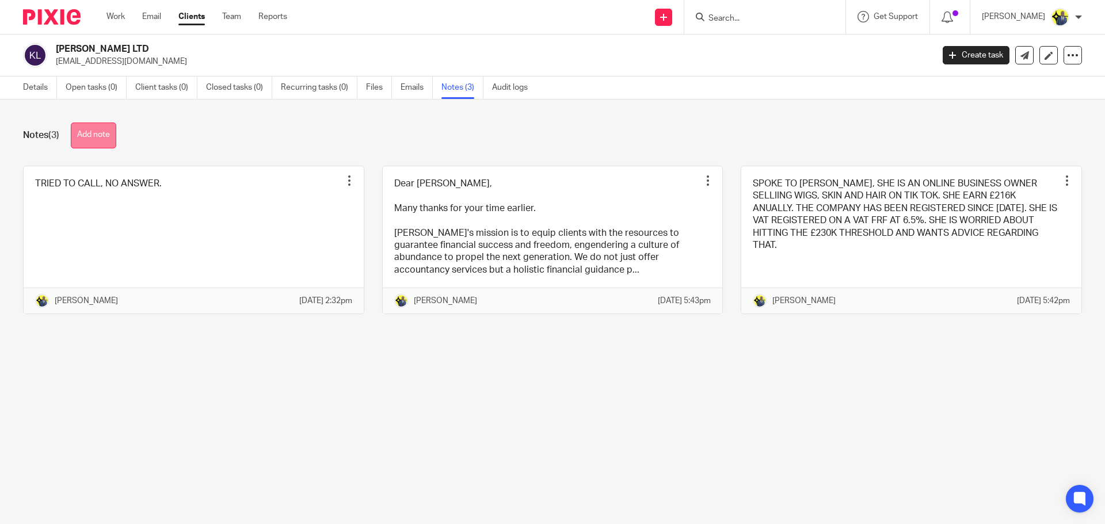
click at [83, 141] on button "Add note" at bounding box center [93, 136] width 45 height 26
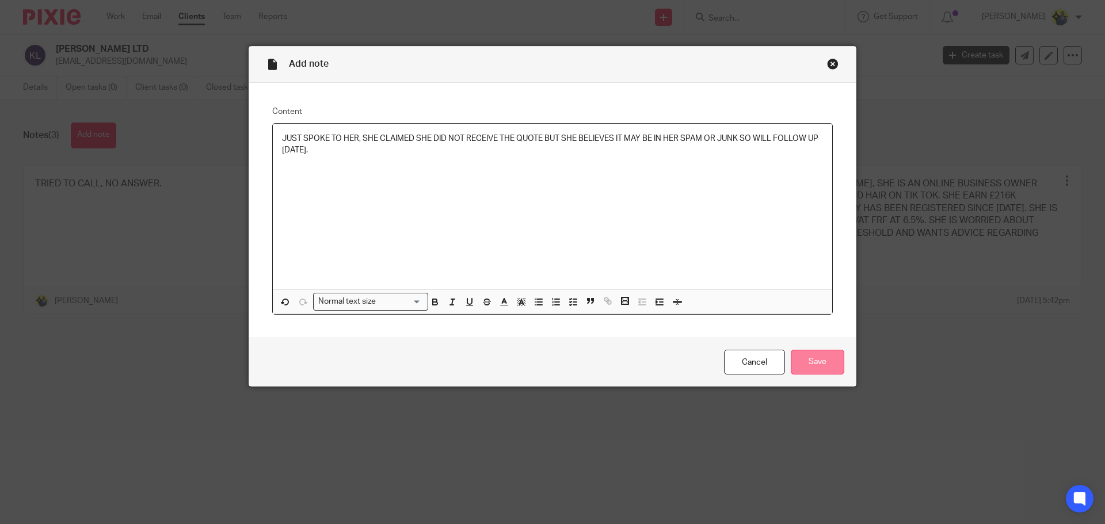
click at [805, 356] on input "Save" at bounding box center [818, 362] width 54 height 25
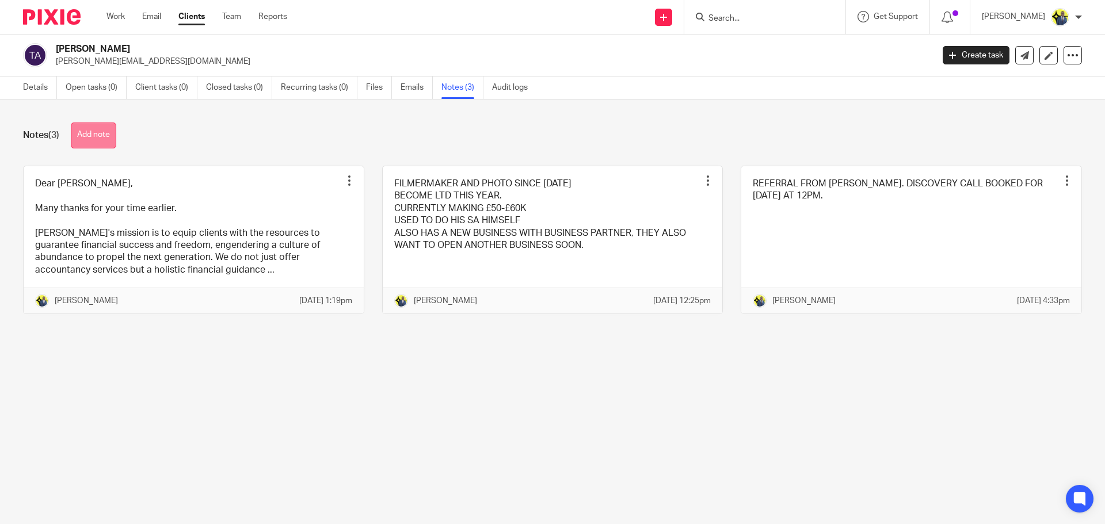
click at [79, 127] on button "Add note" at bounding box center [93, 136] width 45 height 26
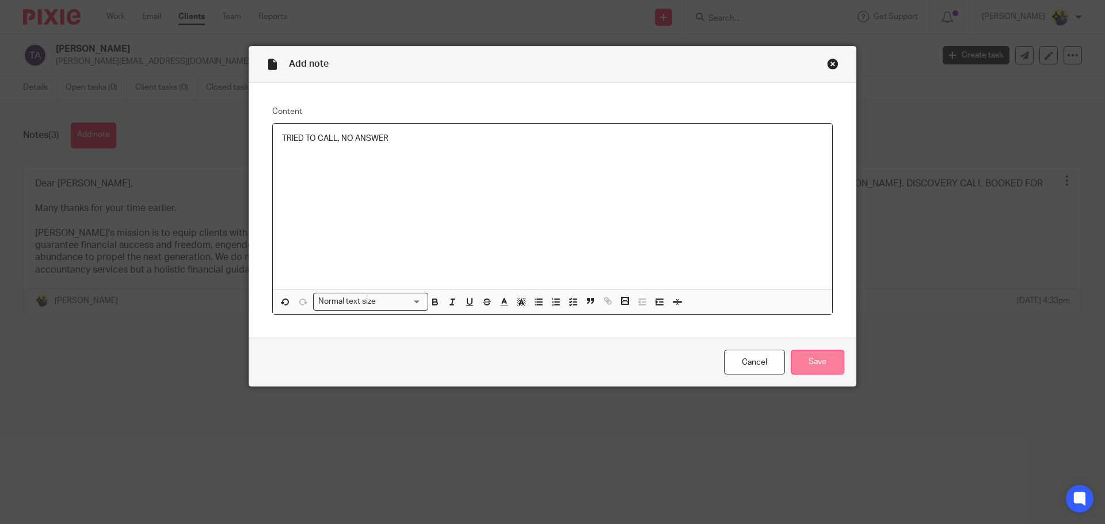
click at [832, 370] on input "Save" at bounding box center [818, 362] width 54 height 25
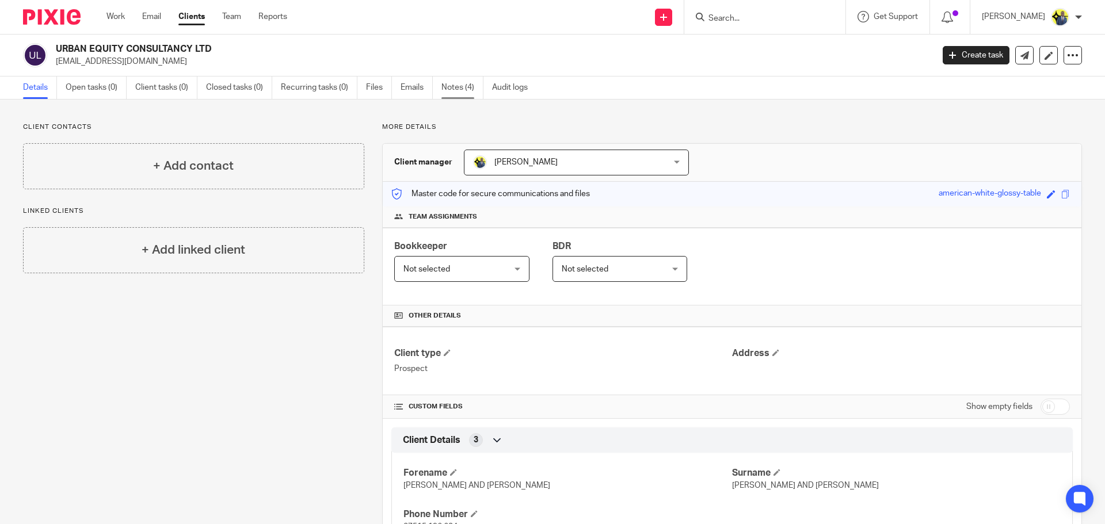
click at [448, 90] on link "Notes (4)" at bounding box center [462, 88] width 42 height 22
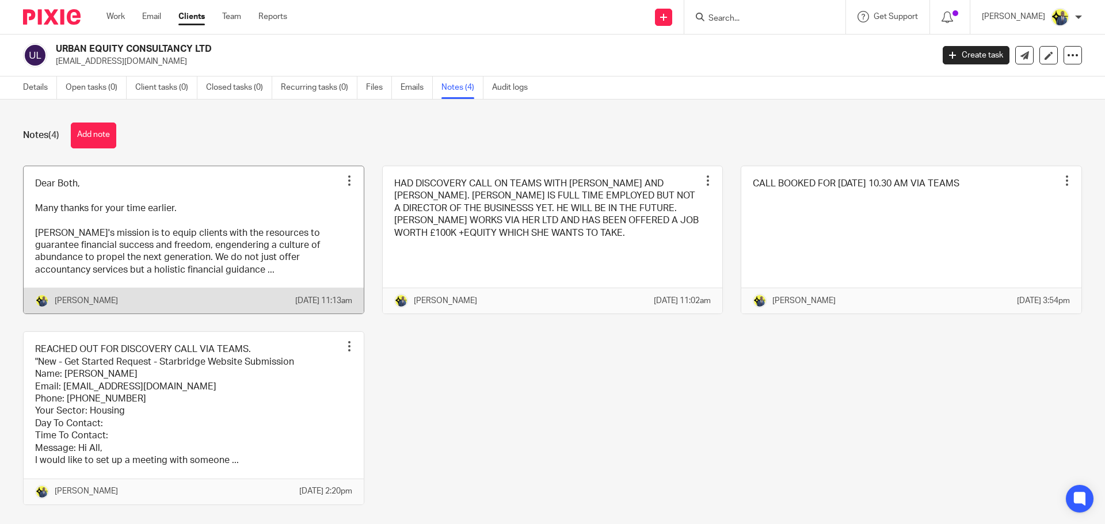
click at [186, 246] on link at bounding box center [194, 240] width 340 height 148
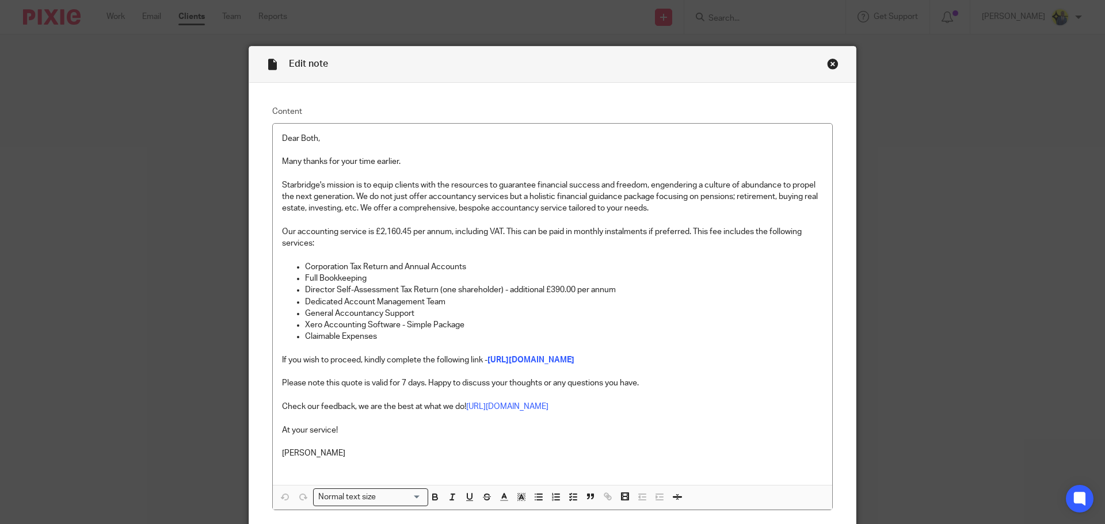
click at [829, 64] on div "Close this dialog window" at bounding box center [833, 64] width 12 height 12
